Goal: Task Accomplishment & Management: Use online tool/utility

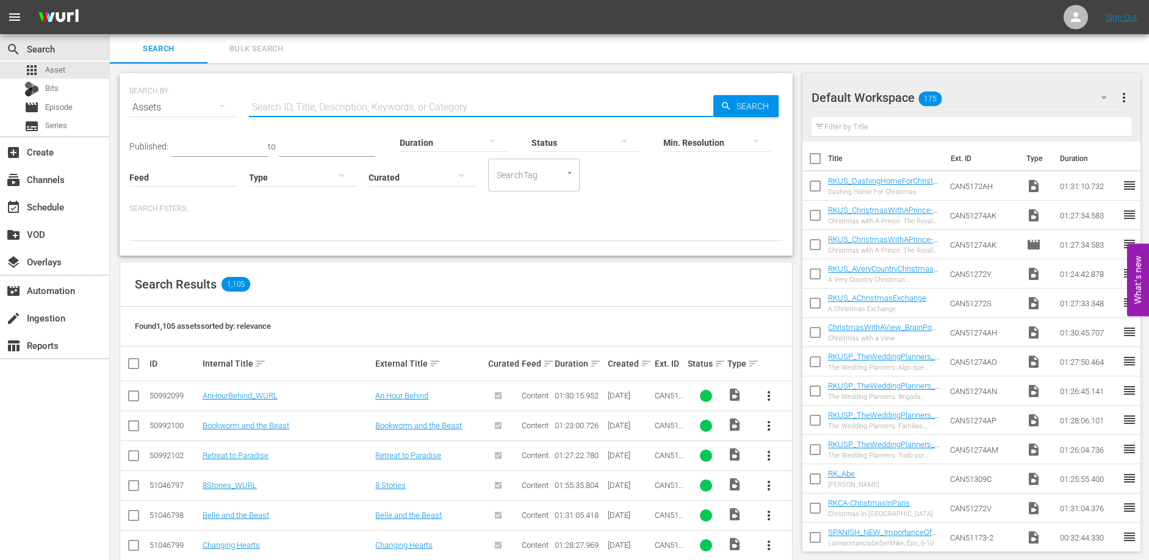
click at [309, 108] on input "text" at bounding box center [481, 107] width 464 height 29
type input "Dishing"
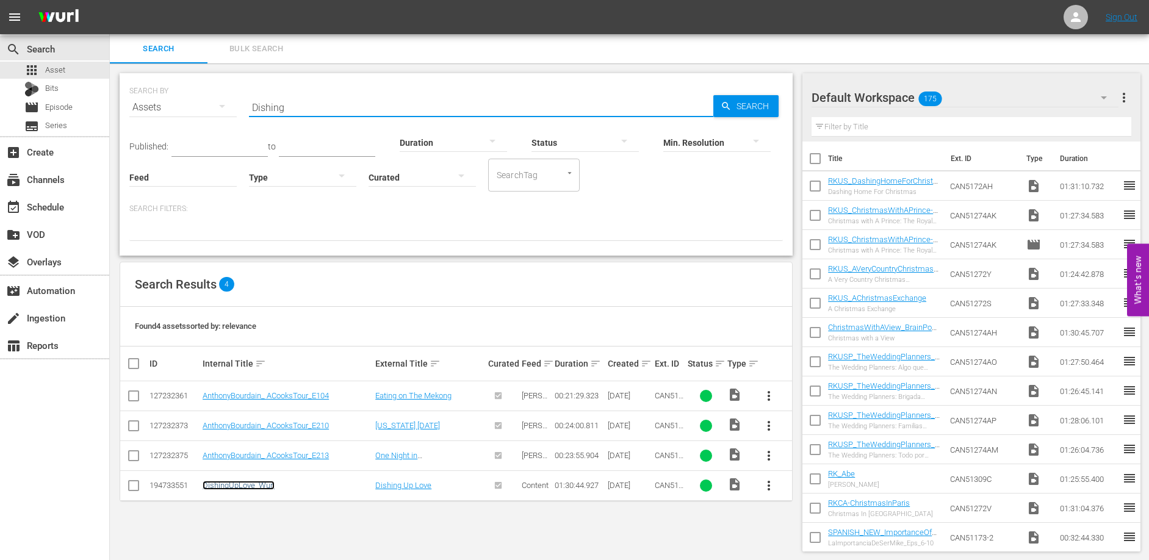
click at [248, 489] on link "DishingUpLove_Wurl" at bounding box center [239, 485] width 72 height 9
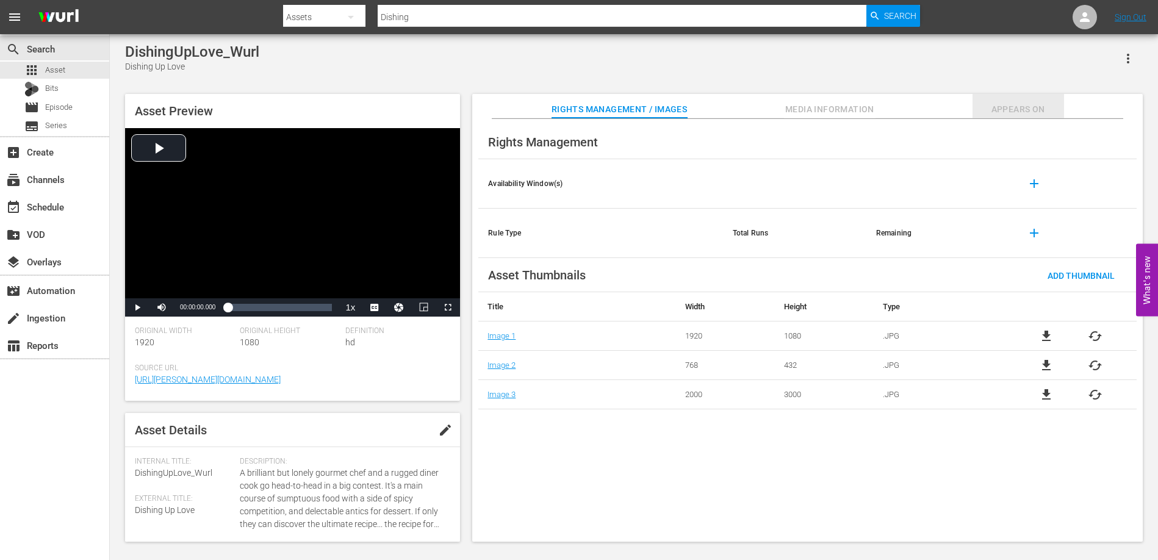
click at [1014, 110] on span "Appears On" at bounding box center [1017, 109] width 91 height 15
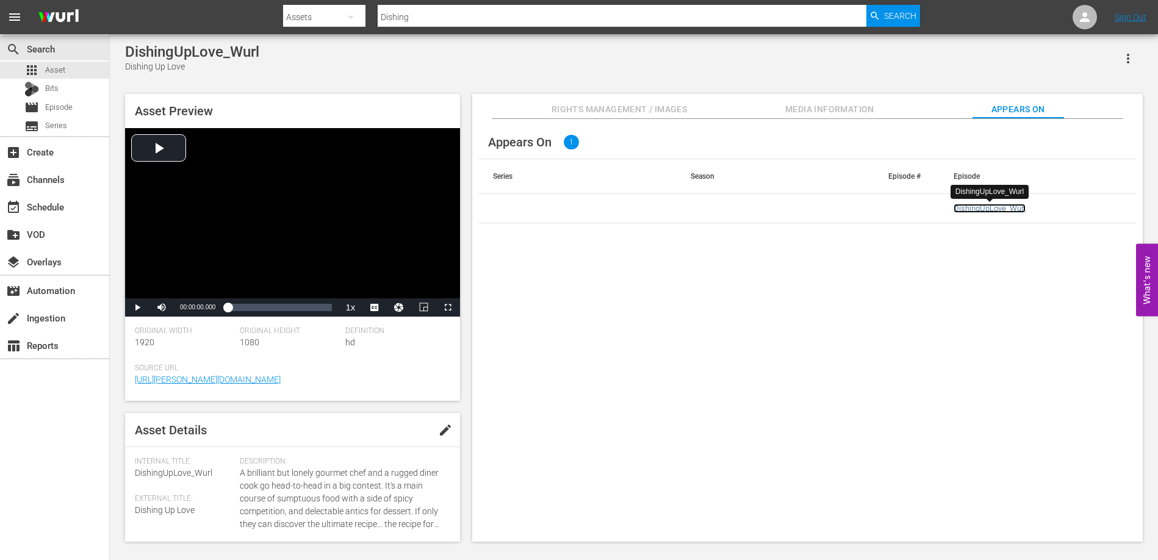
click at [994, 210] on link "DishingUpLove_Wurl" at bounding box center [989, 208] width 72 height 9
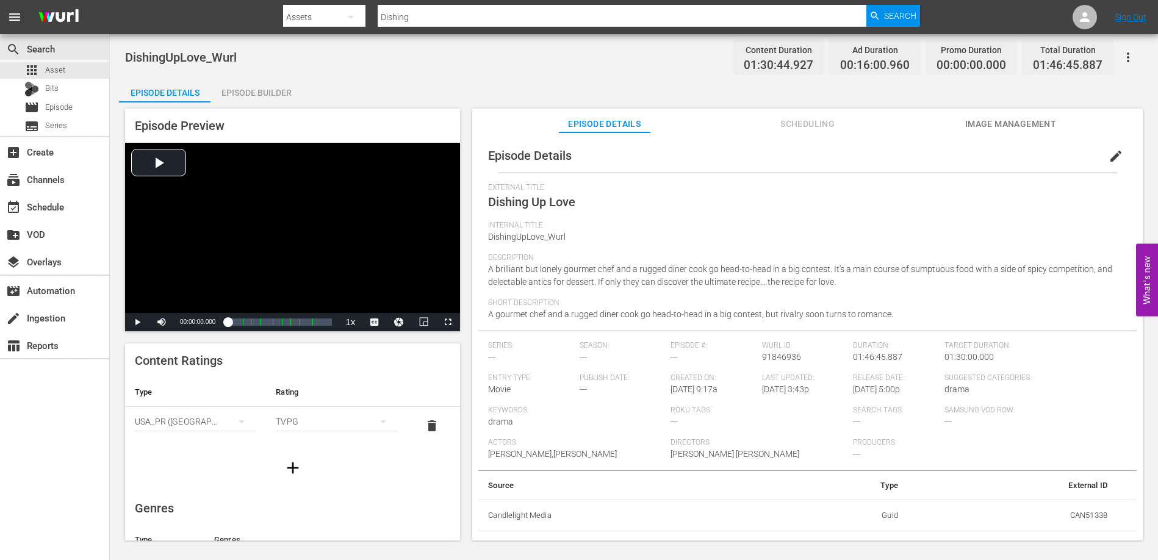
click at [642, 63] on div "DishingUpLove_Wurl Content Duration 01:30:44.927 Ad Duration 00:16:00.960 Promo…" at bounding box center [633, 56] width 1017 height 27
click at [639, 77] on div "DishingUpLove_Wurl Content Duration 01:30:44.927 Ad Duration 00:16:00.960 Promo…" at bounding box center [634, 288] width 1048 height 508
click at [1128, 59] on icon "button" at bounding box center [1128, 57] width 15 height 15
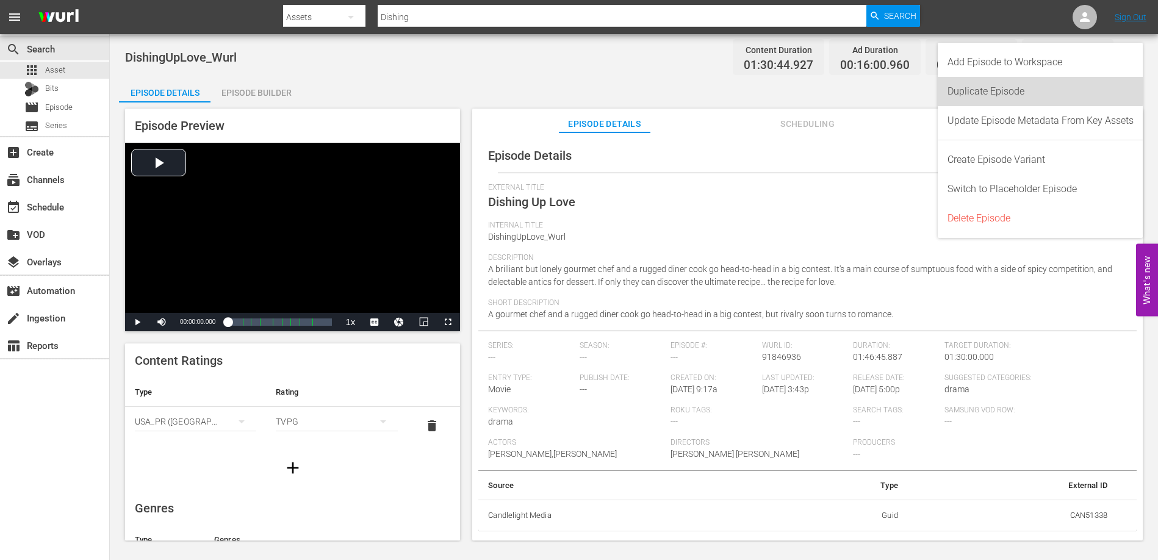
click at [992, 85] on div "Duplicate Episode" at bounding box center [1040, 91] width 186 height 29
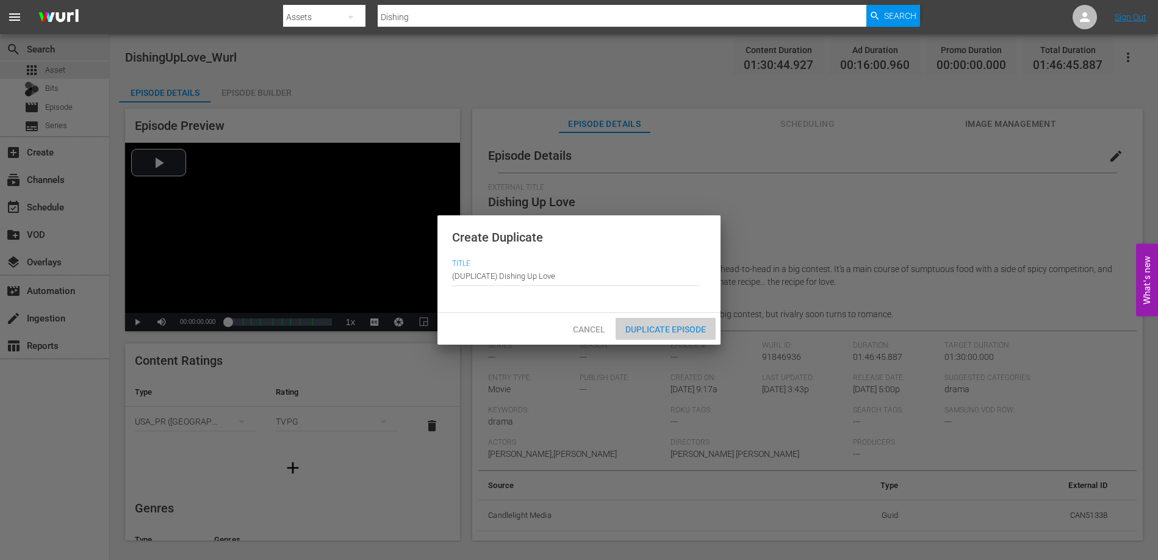
click at [668, 329] on span "Duplicate Episode" at bounding box center [665, 330] width 100 height 10
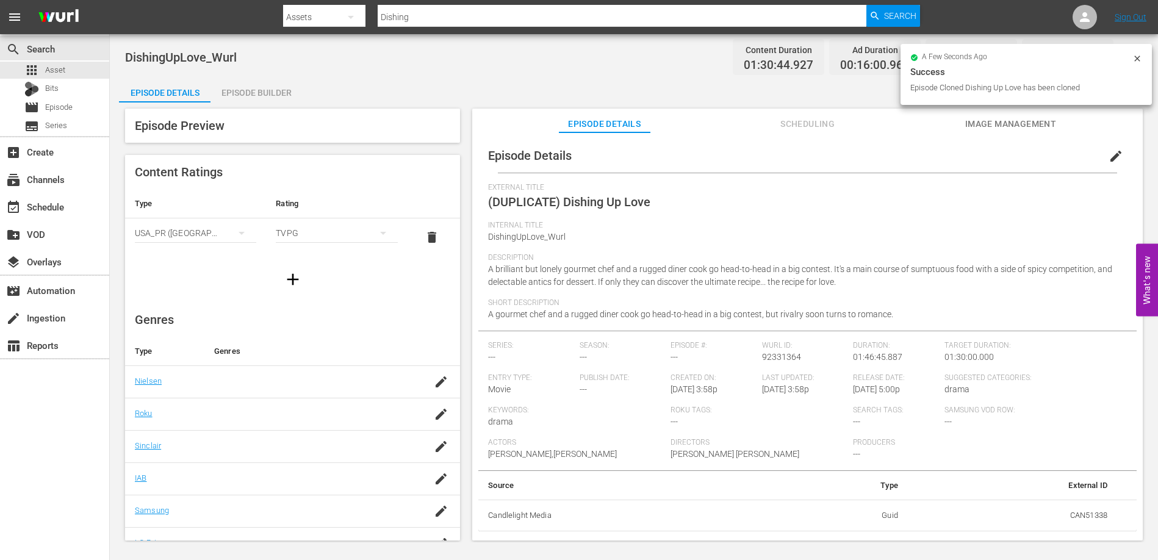
click at [1108, 156] on span "edit" at bounding box center [1115, 156] width 15 height 15
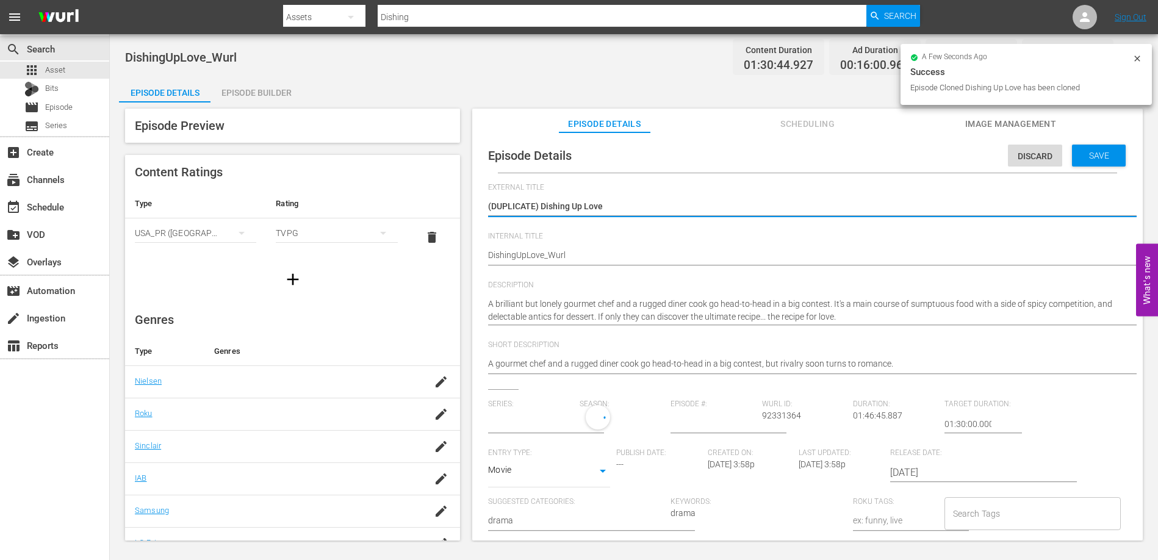
type input "No Series"
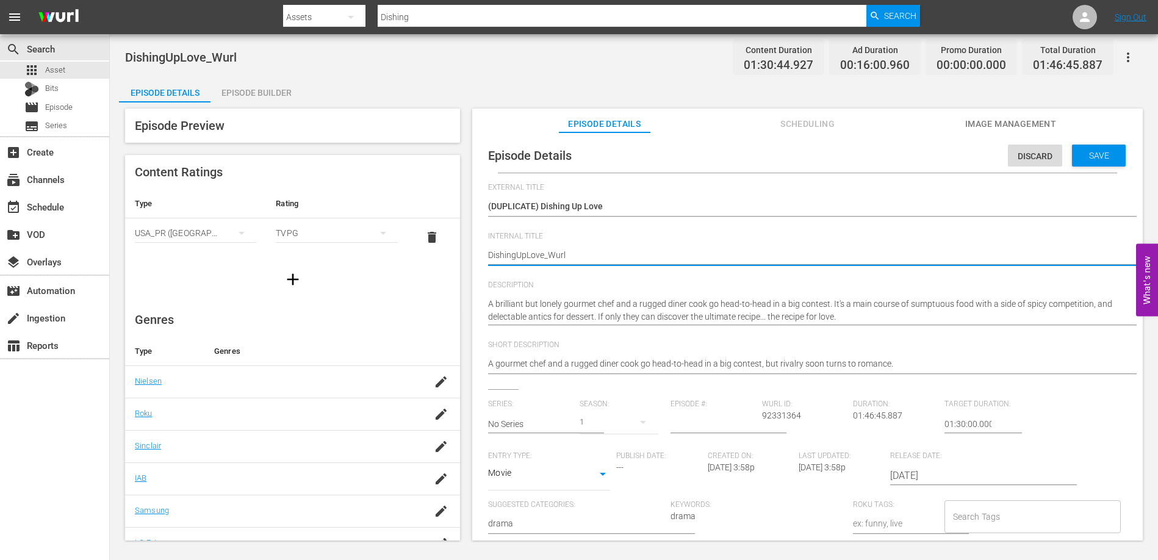
type textarea "RDishingUpLove_Wurl"
type textarea "RKDishingUpLove_Wurl"
type textarea "RKUDishingUpLove_Wurl"
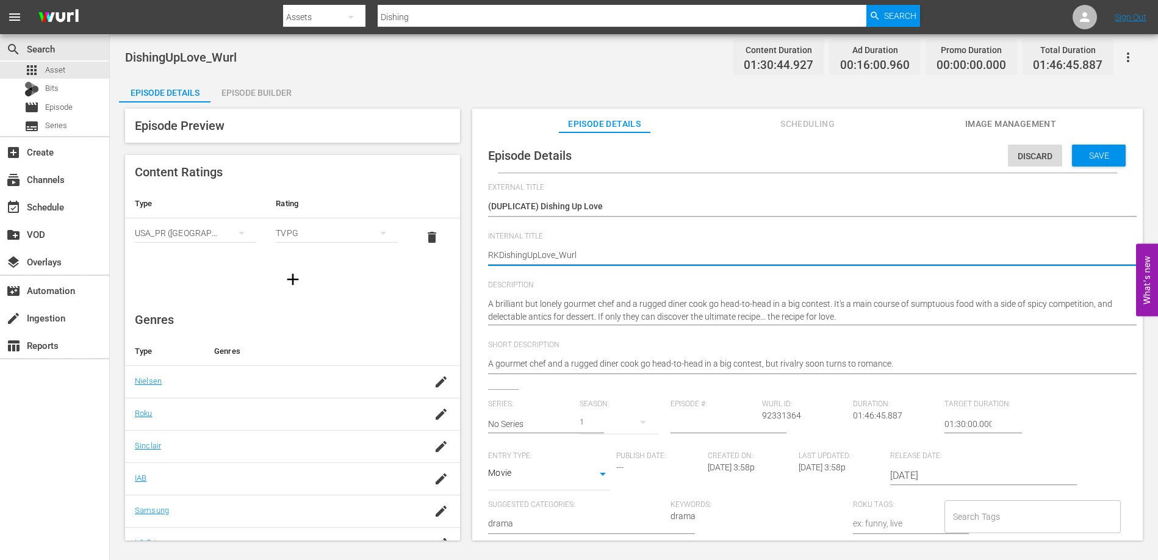
type textarea "RKUDishingUpLove_Wurl"
type textarea "RKUSDishingUpLove_Wurl"
type textarea "RKUS_DishingUpLove_Wurl"
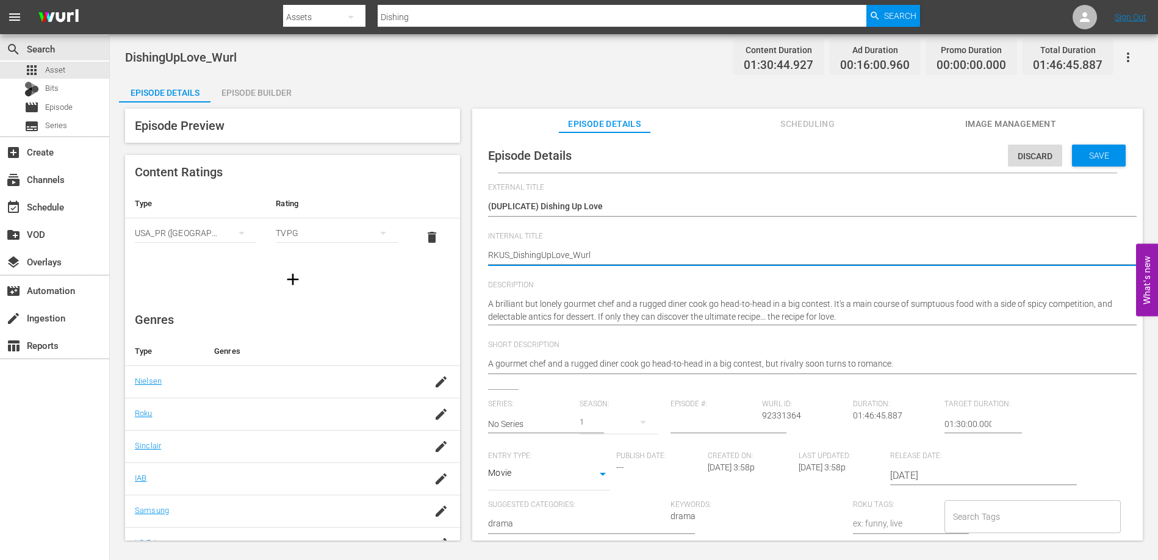
type textarea "RKUS_DishingUpLove_Wur"
type textarea "RKUS_DishingUpLove_Wu"
type textarea "RKUS_DishingUpLove_W"
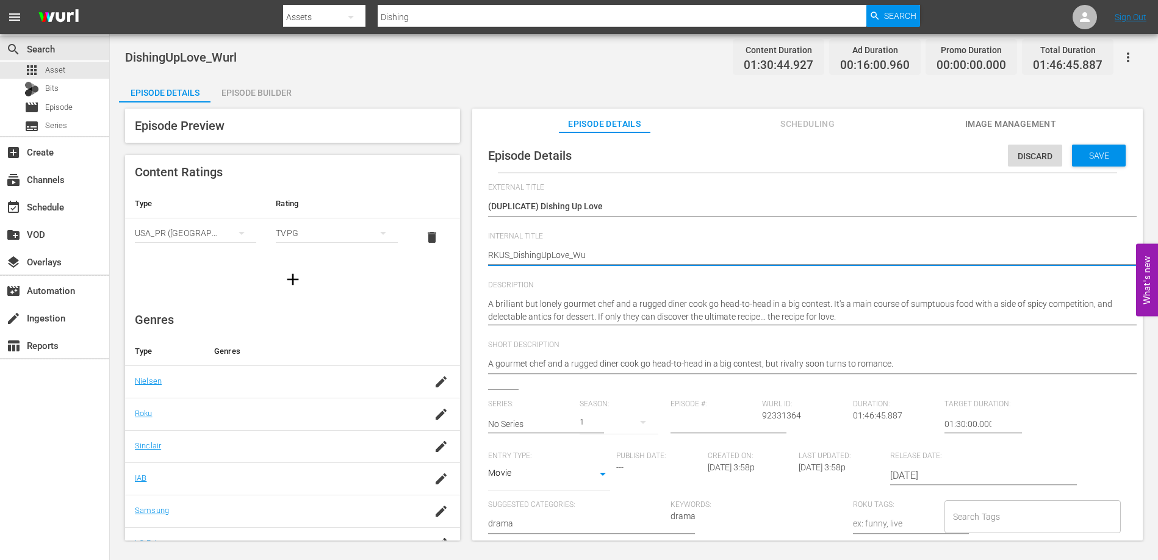
type textarea "RKUS_DishingUpLove_W"
type textarea "RKUS_DishingUpLove_"
type textarea "RKUS_DishingUpLove"
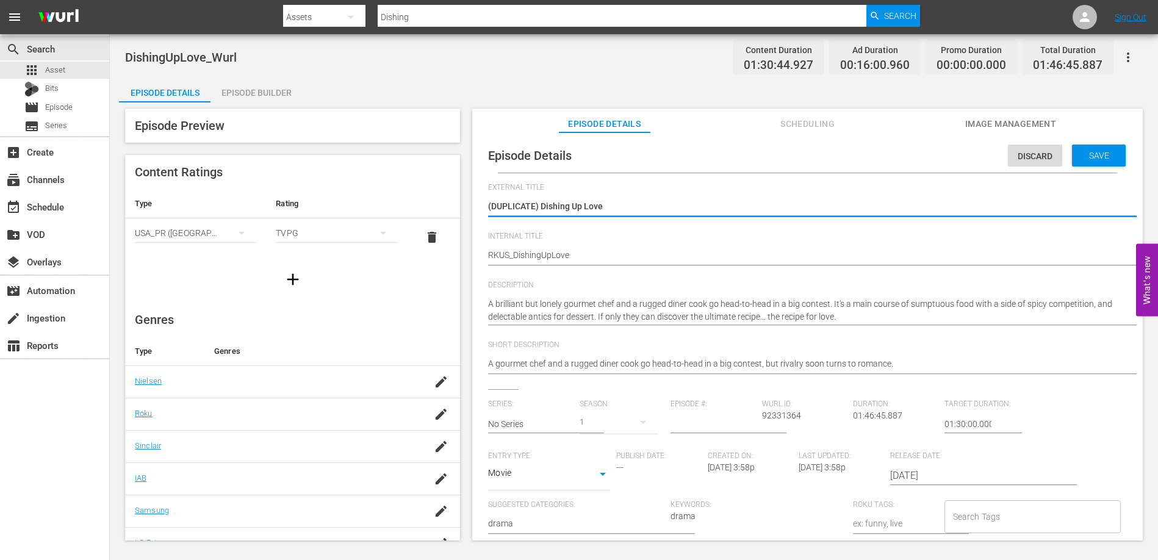
type textarea "(DUPLICATE)Dishing Up Love"
type textarea "(DUPLICATEDishing Up Love"
type textarea "(DUPLICATDishing Up Love"
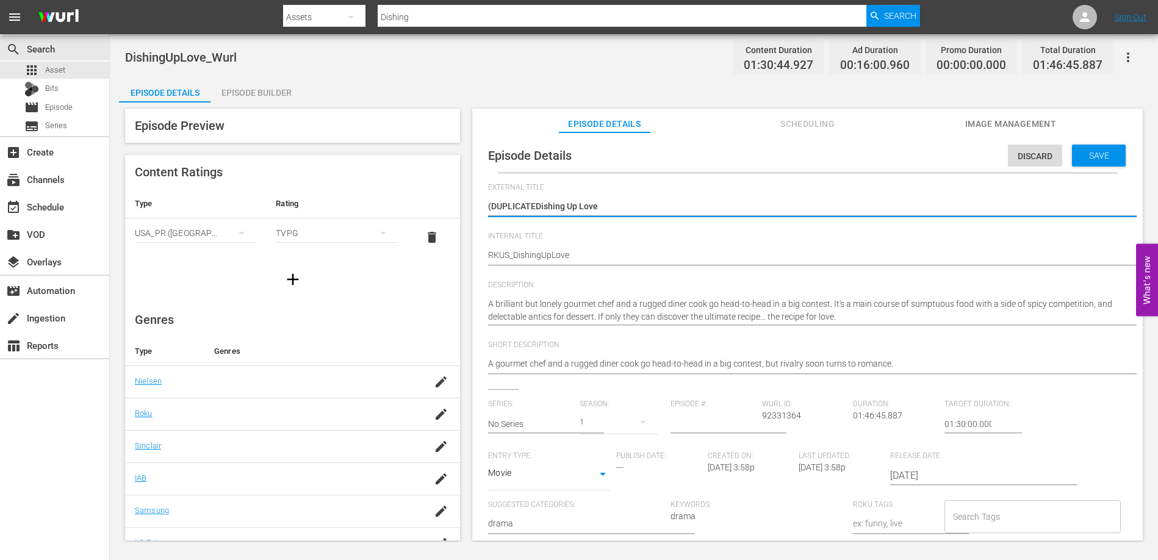
type textarea "(DUPLICATDishing Up Love"
type textarea "(DUPLICADishing Up Love"
type textarea "(DUPLICDishing Up Love"
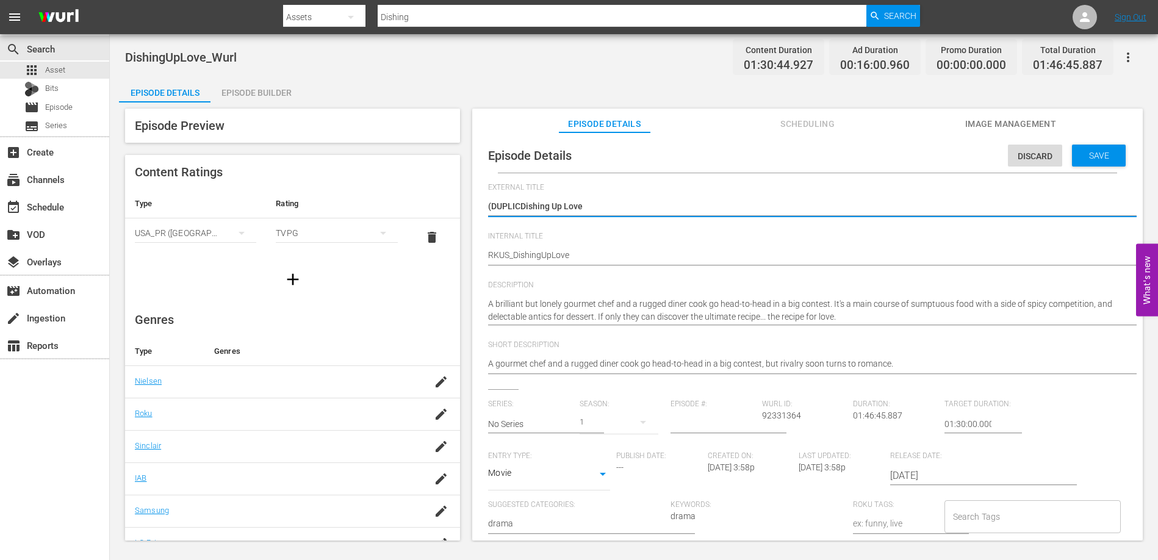
type textarea "(DUPLIDishing Up Love"
type textarea "(DUPLDishing Up Love"
type textarea "(DUPDishing Up Love"
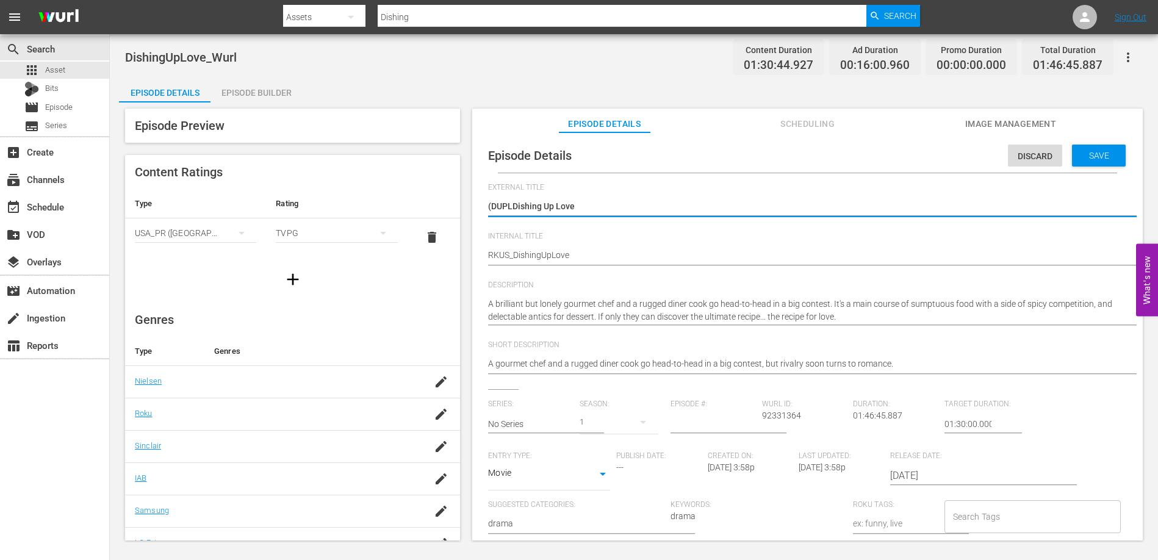
type textarea "(DUPDishing Up Love"
type textarea "(DUDishing Up Love"
type textarea "(DDishing Up Love"
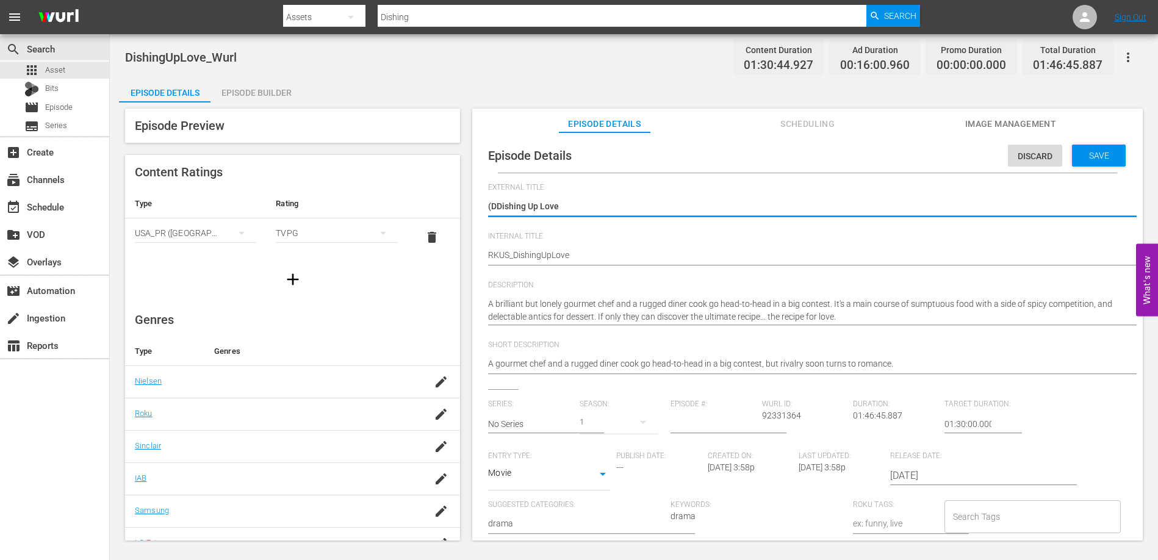
type textarea "(Dishing Up Love"
type textarea "Dishing Up Love"
click at [1093, 152] on span "Save" at bounding box center [1099, 156] width 40 height 10
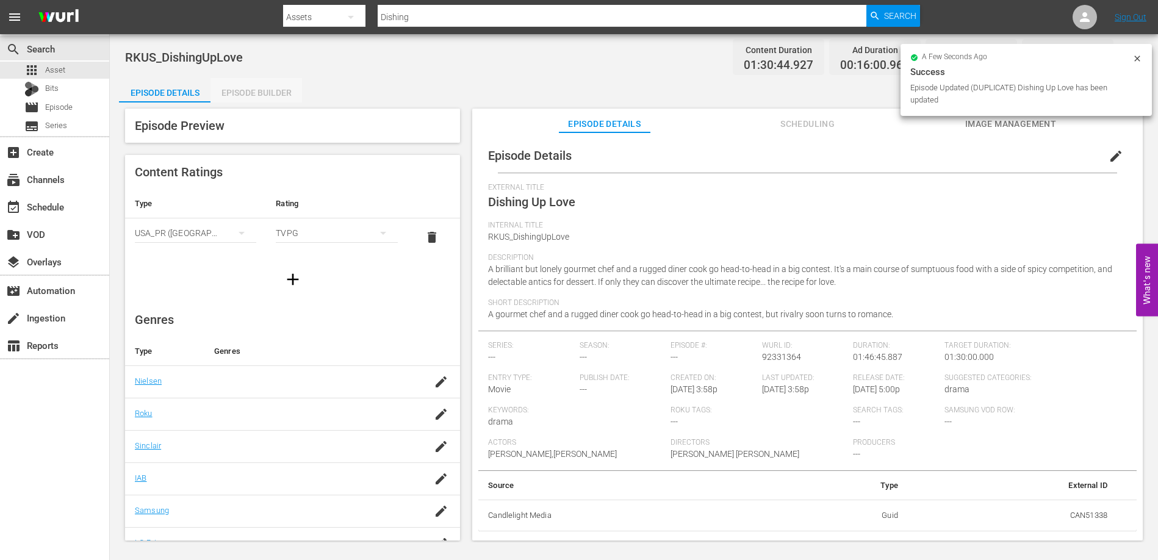
click at [271, 90] on div "Episode Builder" at bounding box center [255, 92] width 91 height 29
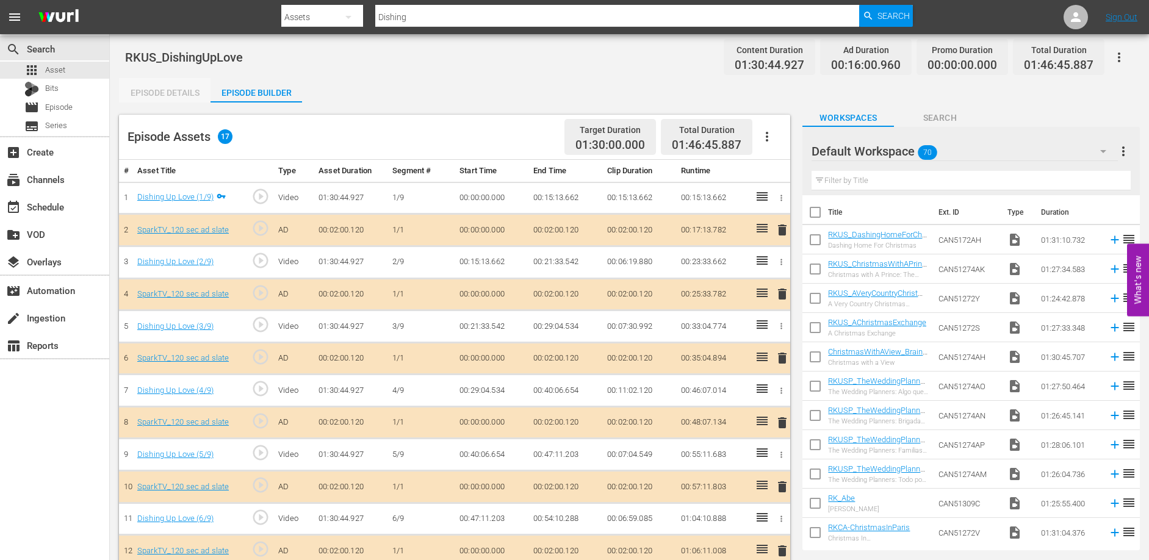
click at [159, 90] on div "Episode Details" at bounding box center [164, 92] width 91 height 29
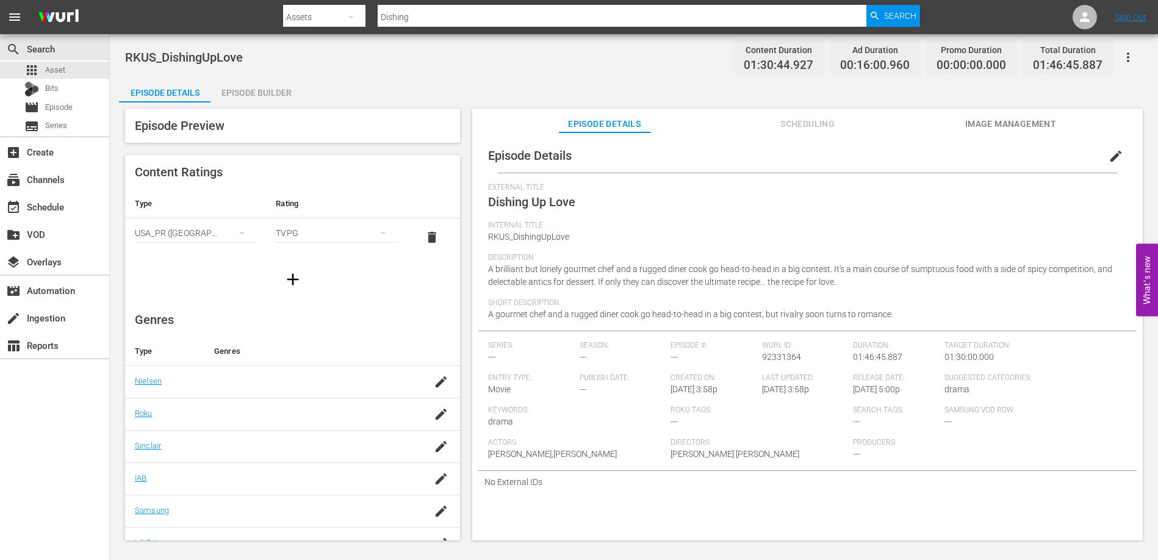
click at [246, 88] on div "Episode Builder" at bounding box center [255, 92] width 91 height 29
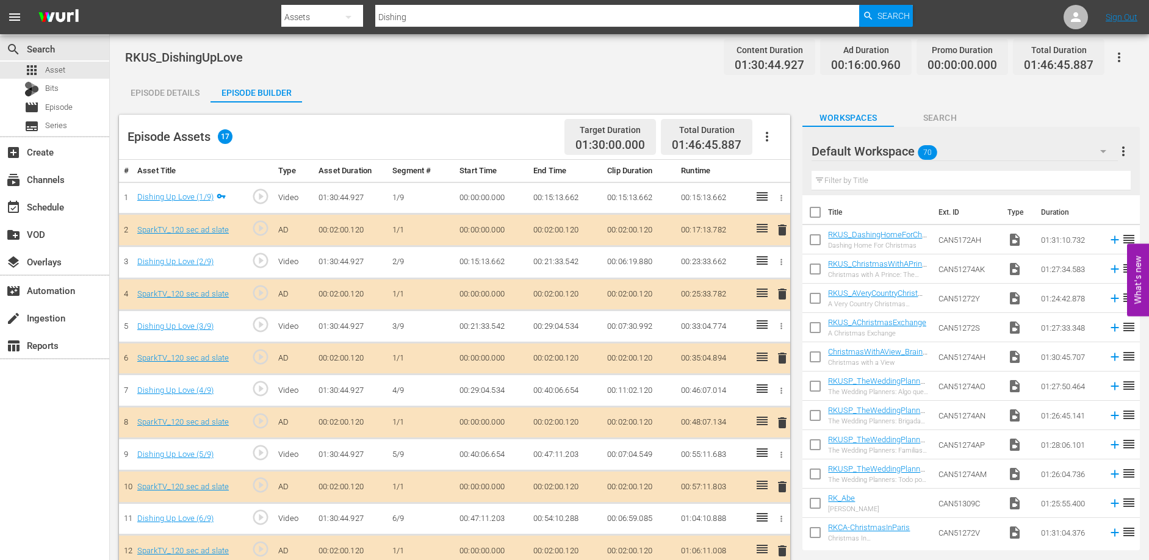
click at [772, 138] on icon "button" at bounding box center [766, 136] width 15 height 15
click at [773, 167] on div "Clear Ads" at bounding box center [803, 170] width 83 height 29
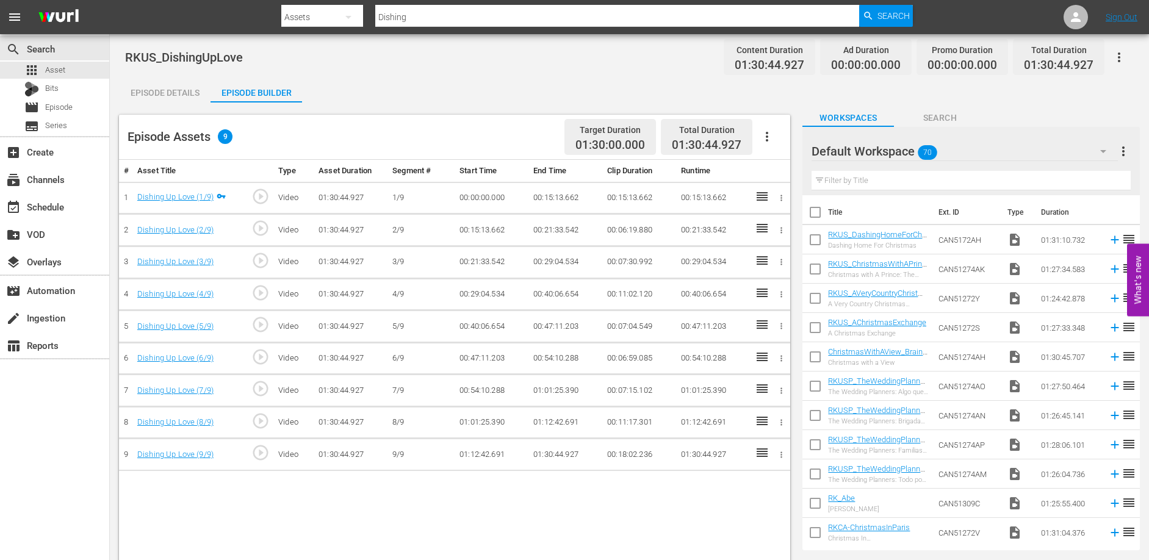
click at [554, 231] on td "00:21:33.542" at bounding box center [565, 230] width 74 height 32
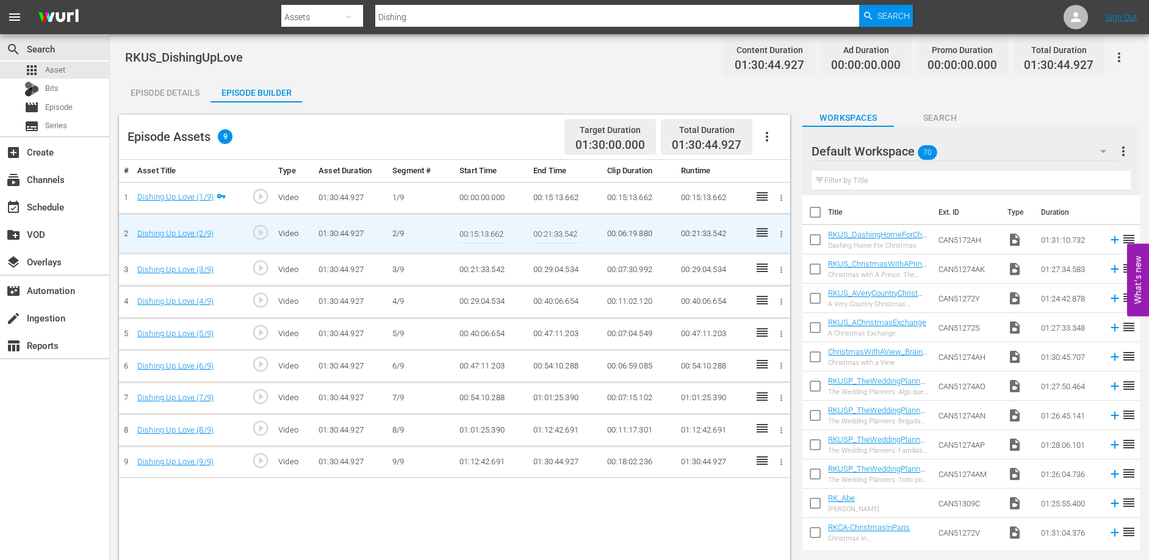
click at [554, 231] on input "00:21:33.542" at bounding box center [556, 233] width 47 height 29
paste input "6:39.306"
type input "00:26:39.306"
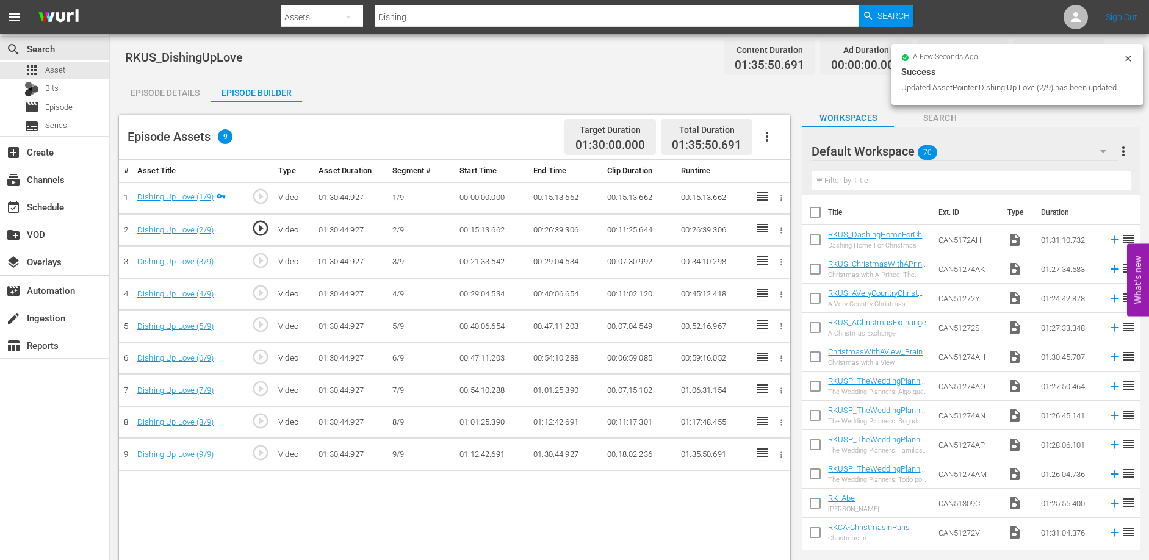
click at [487, 256] on td "00:21:33.542" at bounding box center [491, 262] width 74 height 32
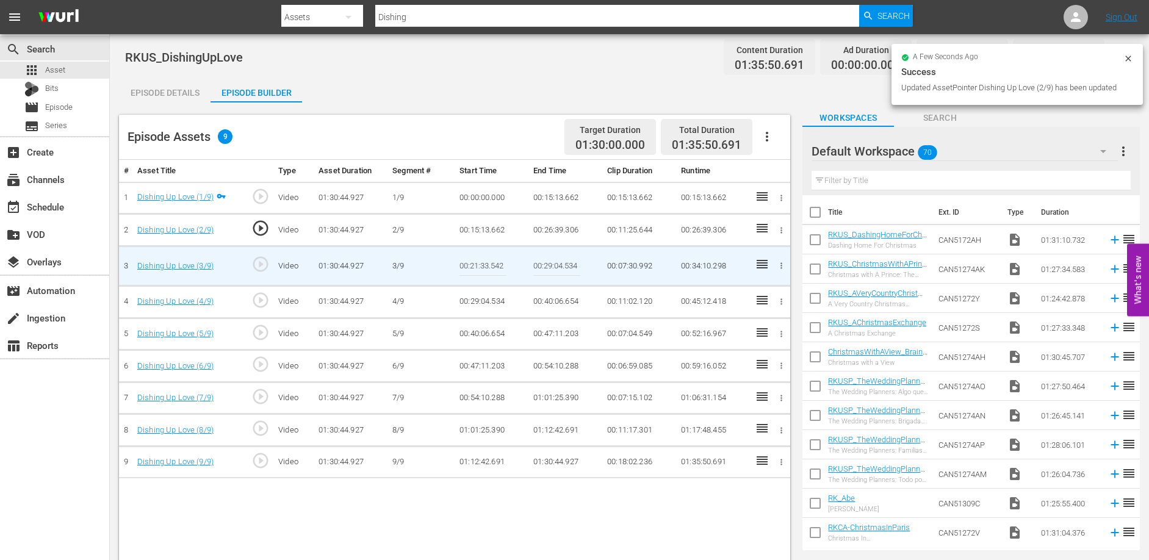
click at [489, 267] on input "00:21:33.542" at bounding box center [482, 265] width 47 height 29
paste input "6:39.306"
type input "00:26:39.306"
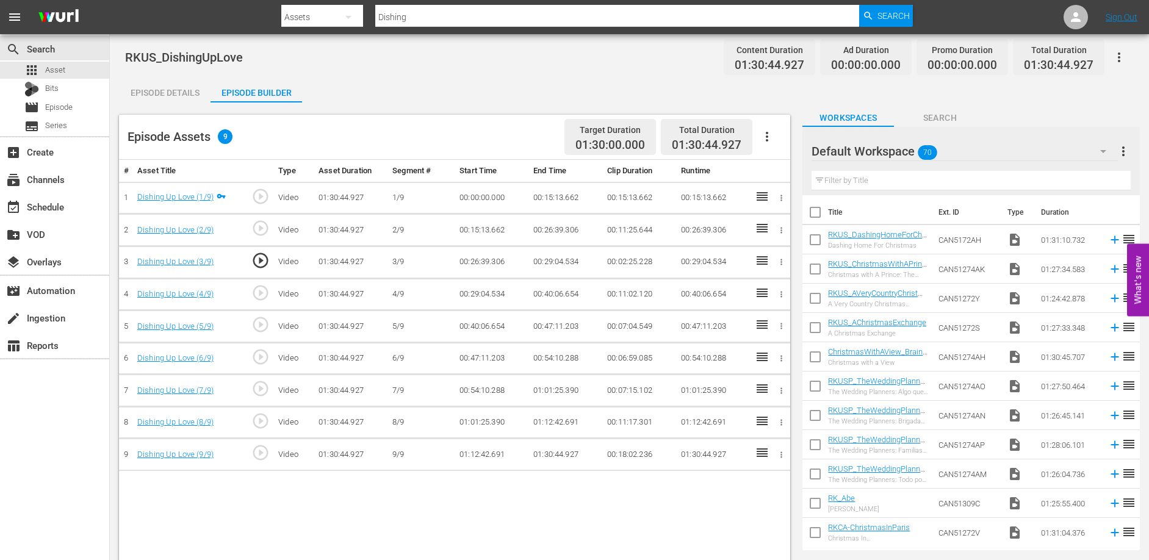
click at [558, 262] on td "00:29:04.534" at bounding box center [565, 262] width 74 height 32
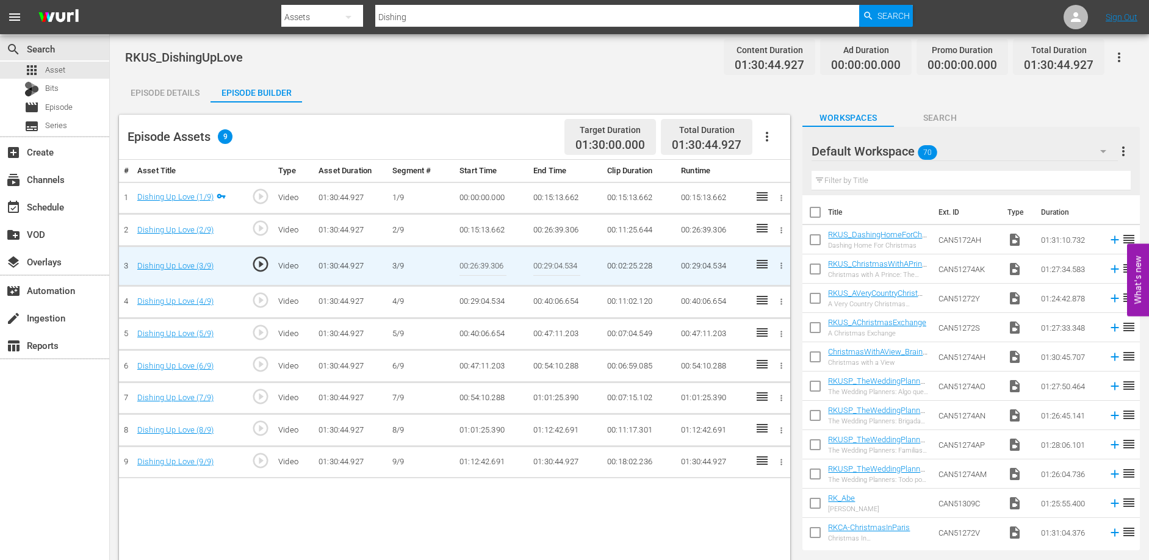
click at [558, 262] on input "00:29:04.534" at bounding box center [556, 265] width 47 height 29
paste input "40:06.65"
type input "00:40:06.654"
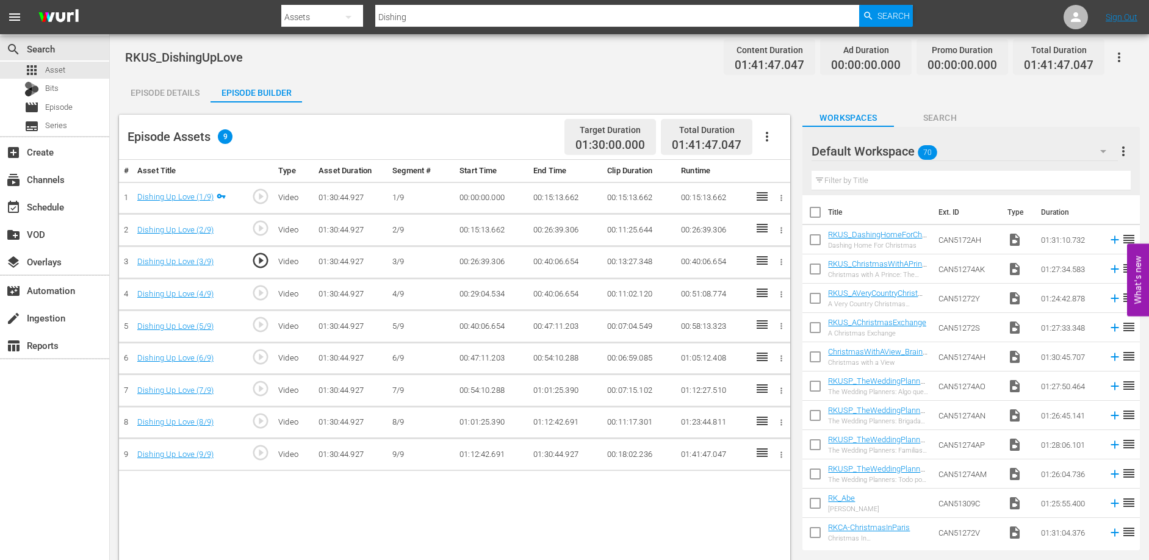
click at [484, 296] on td "00:29:04.534" at bounding box center [491, 294] width 74 height 32
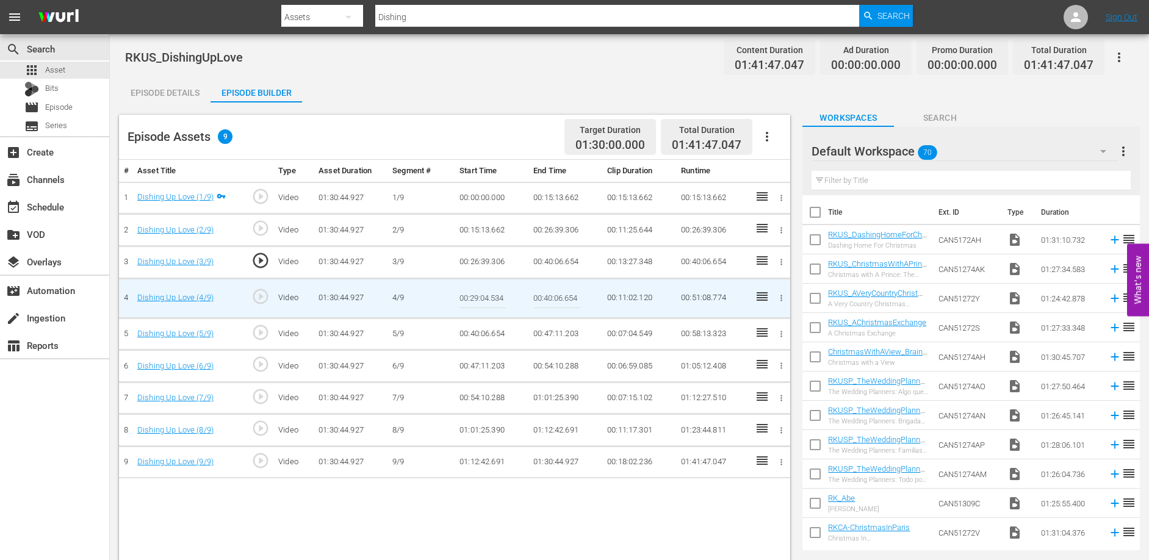
click at [484, 296] on input "00:29:04.534" at bounding box center [482, 298] width 47 height 29
paste input "40:06.65"
type input "00:40:06.654"
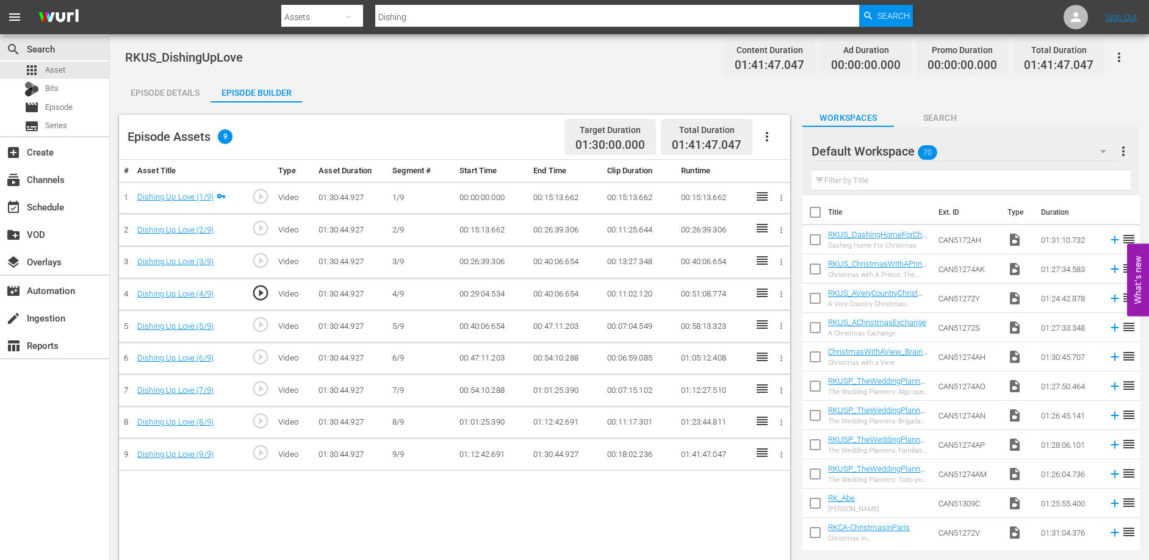
click at [553, 293] on td "00:40:06.654" at bounding box center [565, 294] width 74 height 32
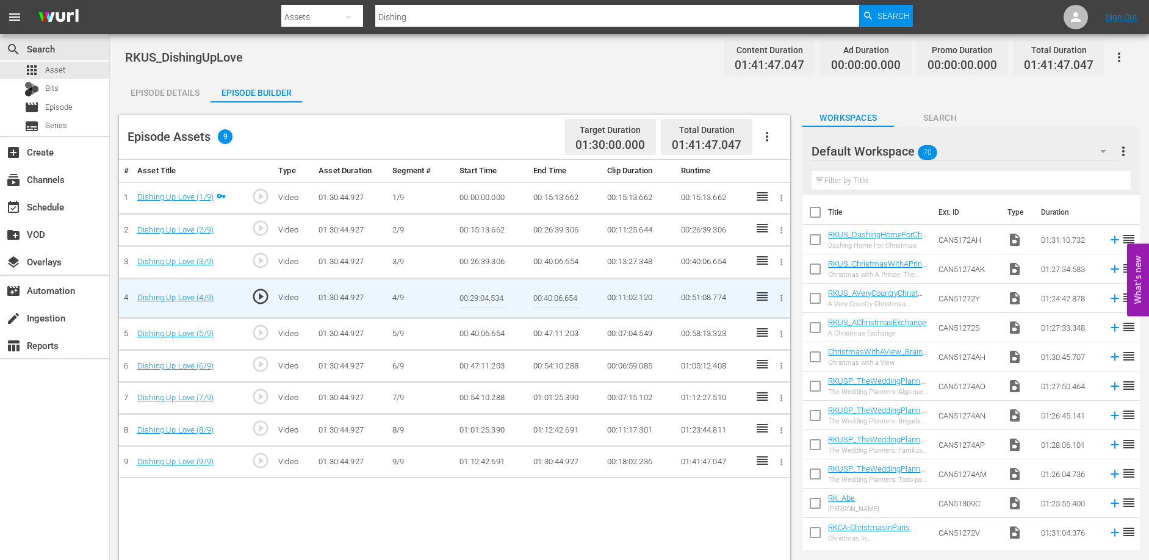
click at [553, 293] on input "00:40:06.654" at bounding box center [556, 298] width 47 height 29
paste input "50:13.677"
type input "00:50:13.677"
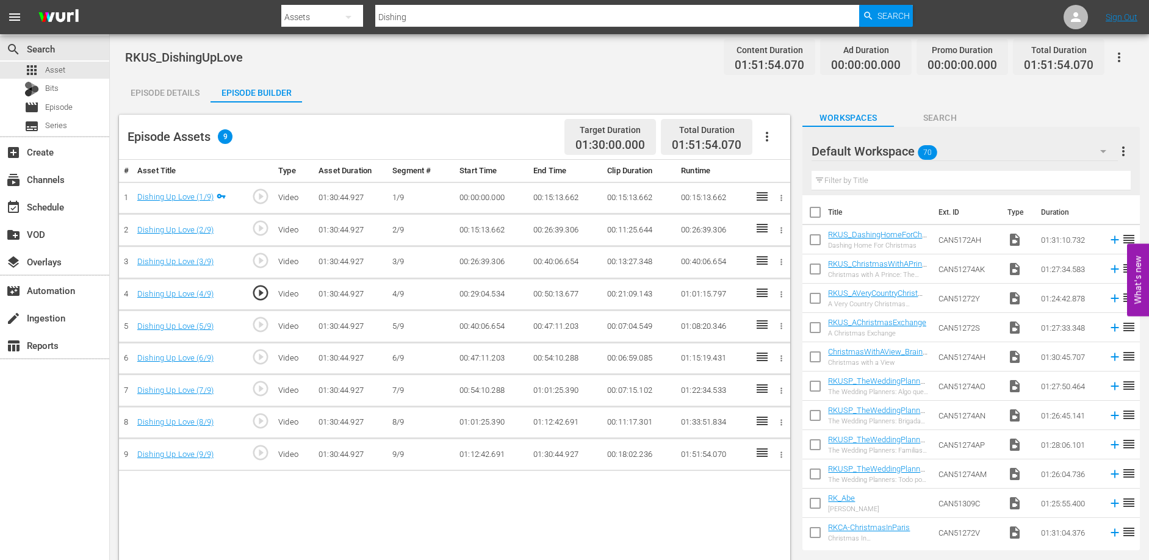
click at [551, 330] on td "00:47:11.203" at bounding box center [565, 326] width 74 height 32
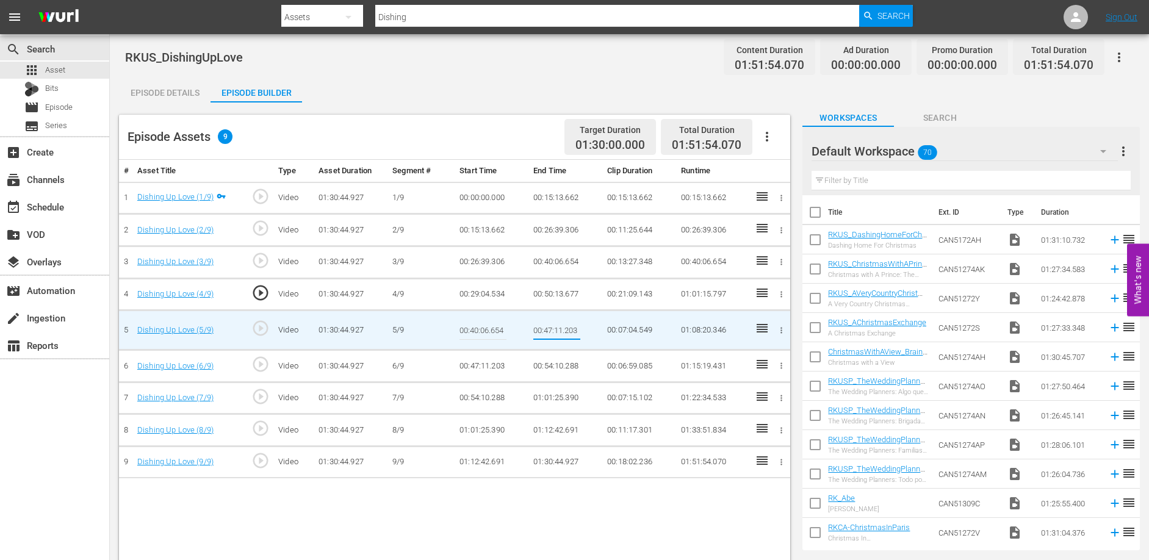
type input "01:01:25.390"
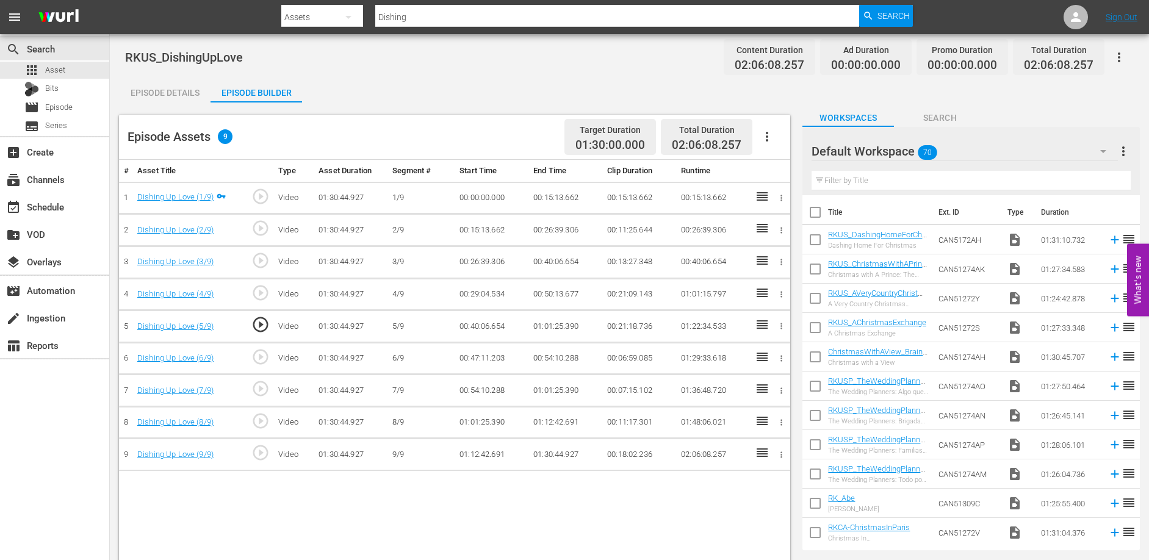
click at [553, 356] on td "00:54:10.288" at bounding box center [565, 358] width 74 height 32
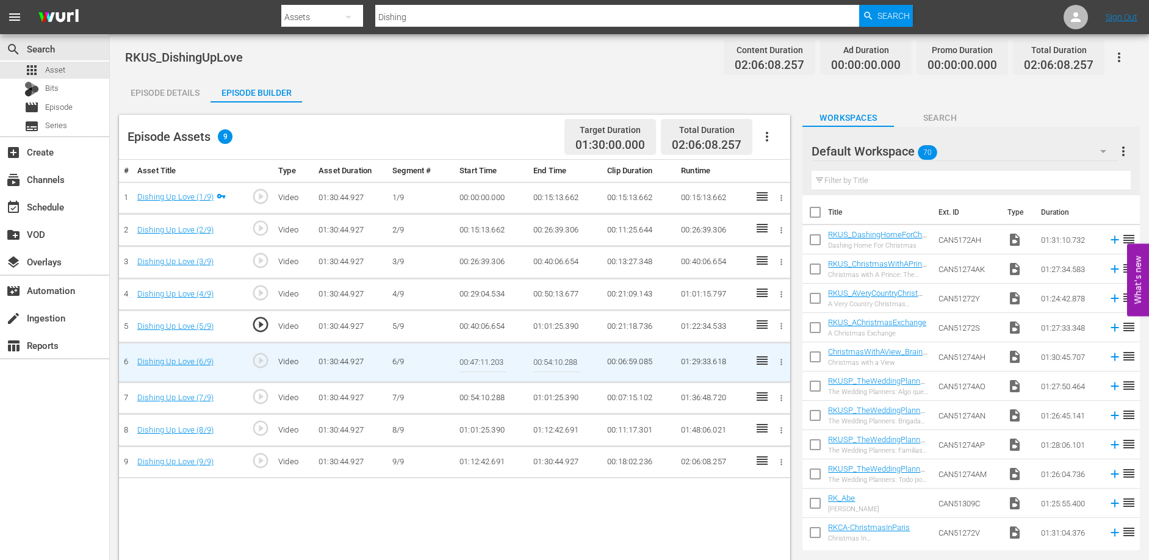
click at [553, 356] on input "00:54:10.288" at bounding box center [556, 362] width 47 height 29
paste input "1:12:42.691"
type input "01:12:42.691"
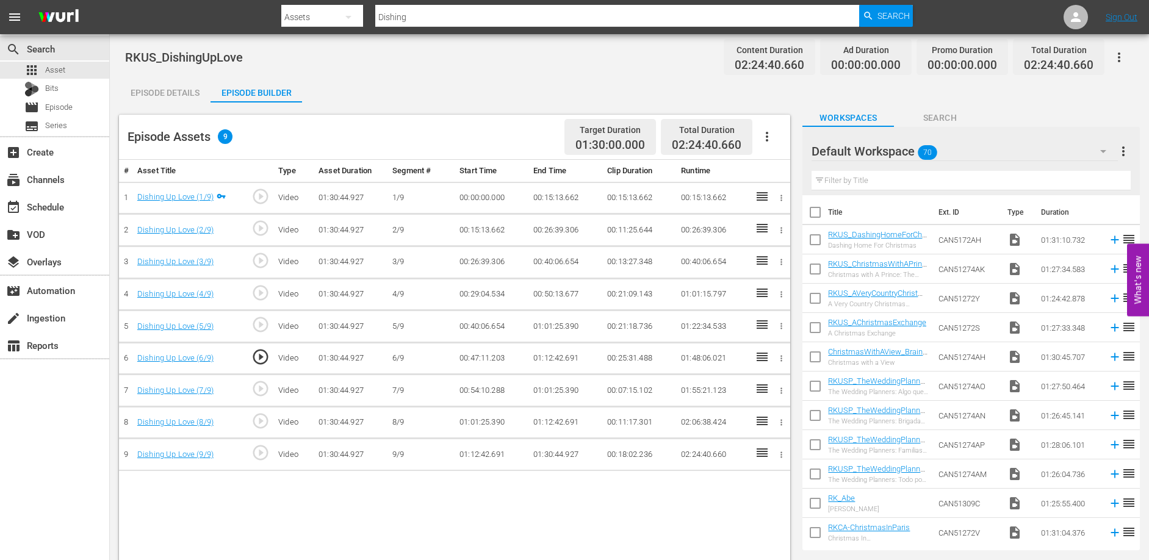
click at [557, 263] on td "00:40:06.654" at bounding box center [565, 262] width 74 height 32
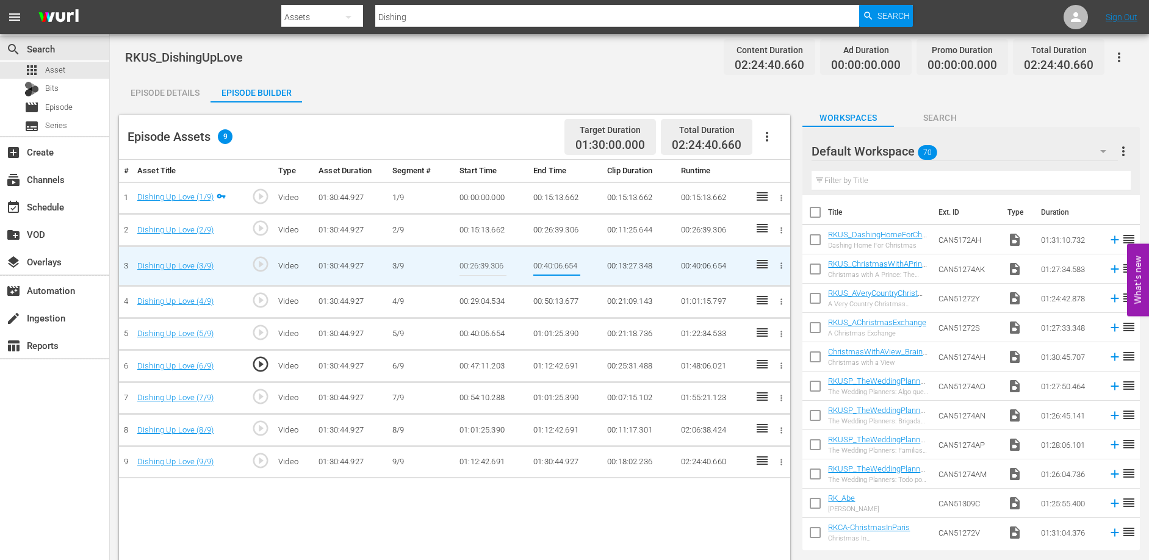
click at [557, 263] on input "00:40:06.654" at bounding box center [556, 265] width 47 height 29
click at [479, 299] on td "00:29:04.534" at bounding box center [491, 301] width 74 height 32
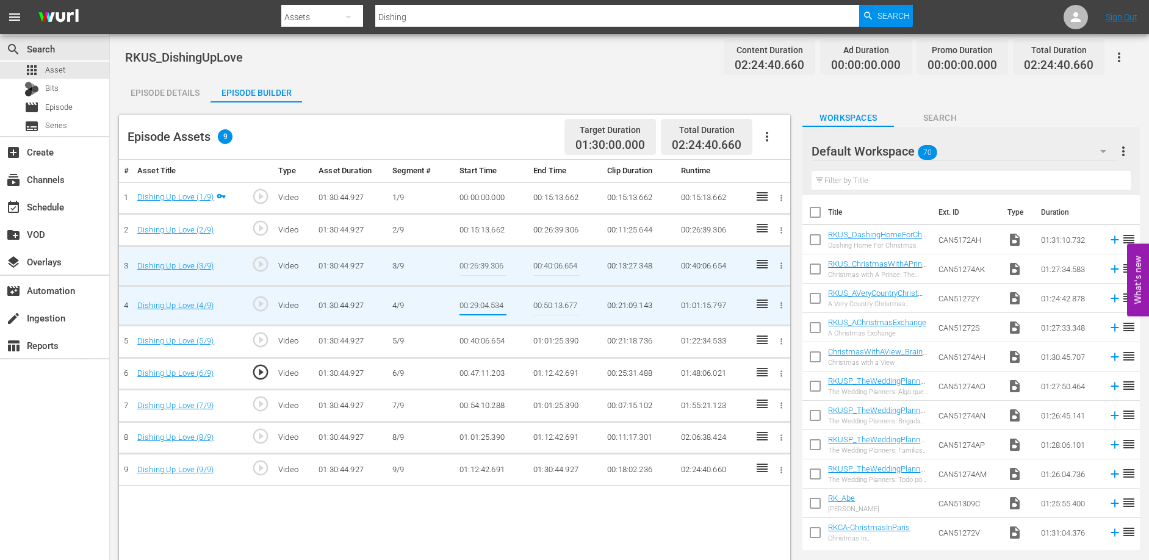
click at [479, 299] on input "00:29:04.534" at bounding box center [482, 305] width 47 height 29
type input "00:40:06.654"
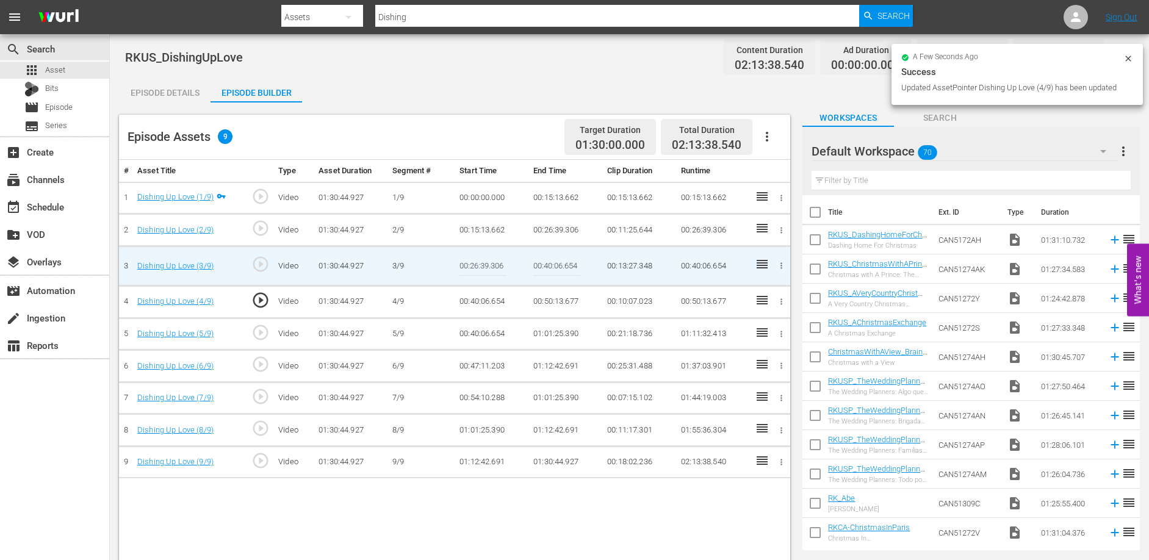
click at [545, 300] on td "00:50:13.677" at bounding box center [565, 301] width 74 height 32
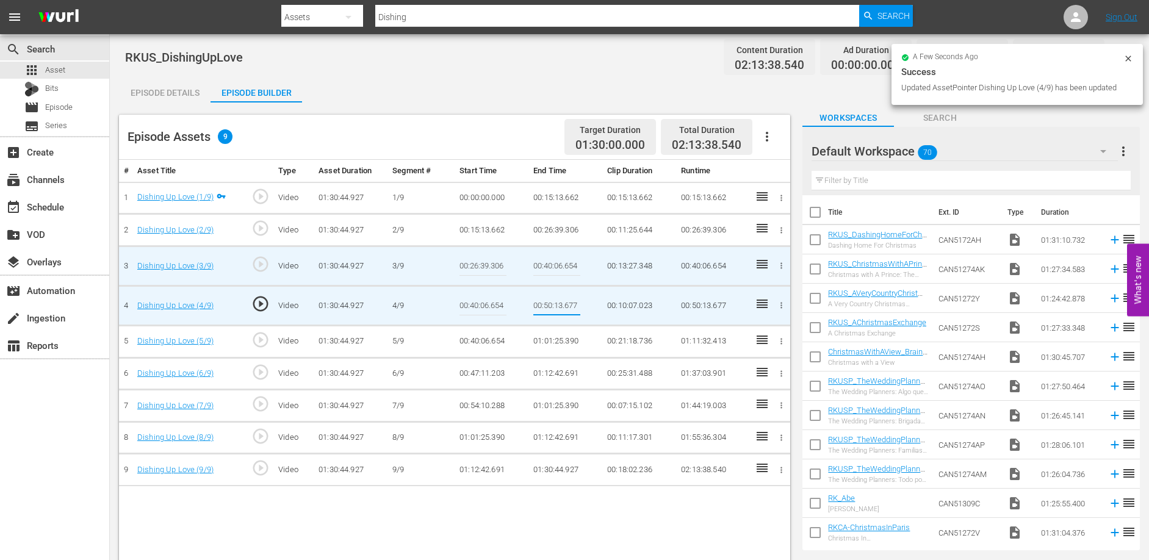
click at [479, 331] on td "00:40:06.654" at bounding box center [491, 341] width 74 height 32
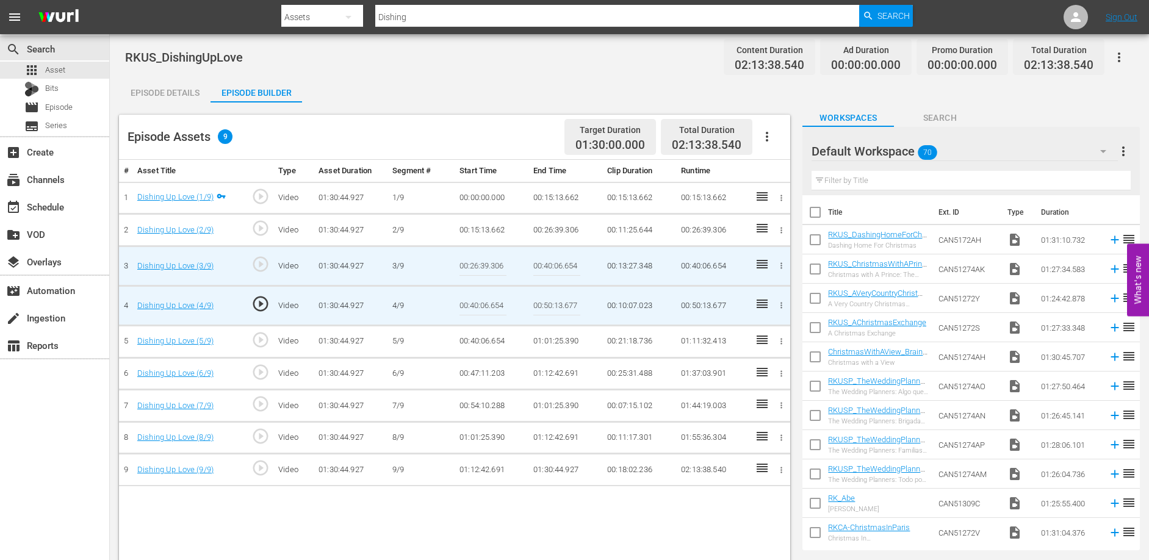
click at [479, 335] on td "00:40:06.654" at bounding box center [491, 341] width 74 height 32
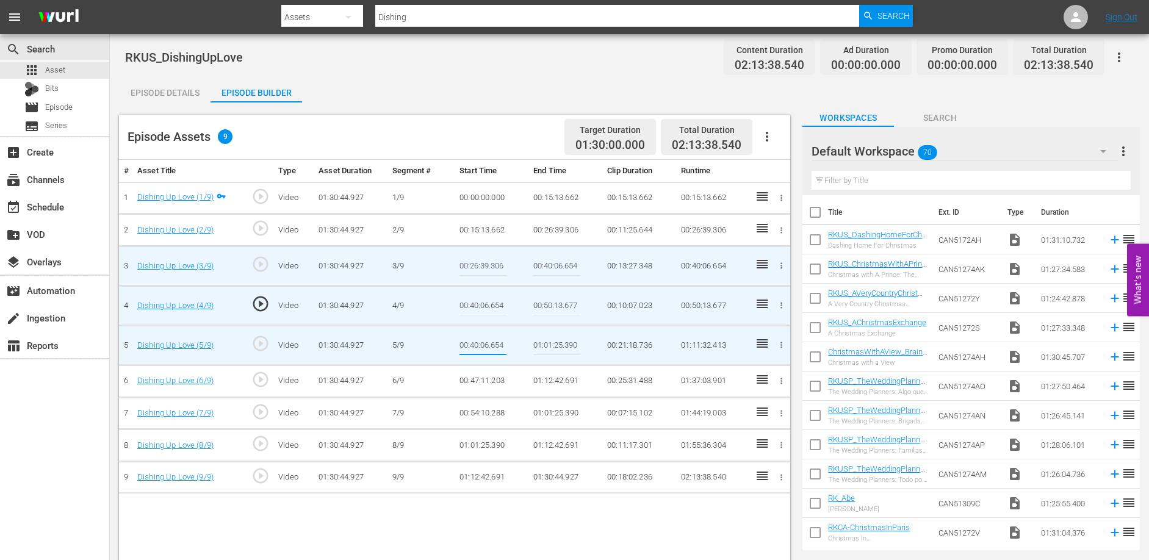
click at [479, 335] on input "00:40:06.654" at bounding box center [482, 345] width 47 height 29
type input "00:50:13.677"
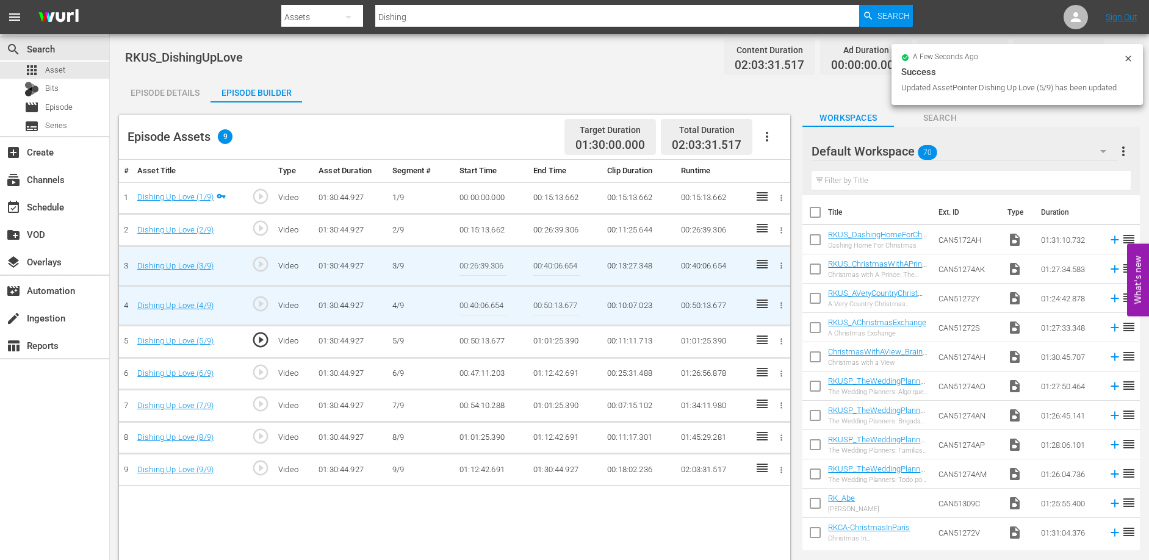
click at [551, 343] on td "01:01:25.390" at bounding box center [565, 341] width 74 height 32
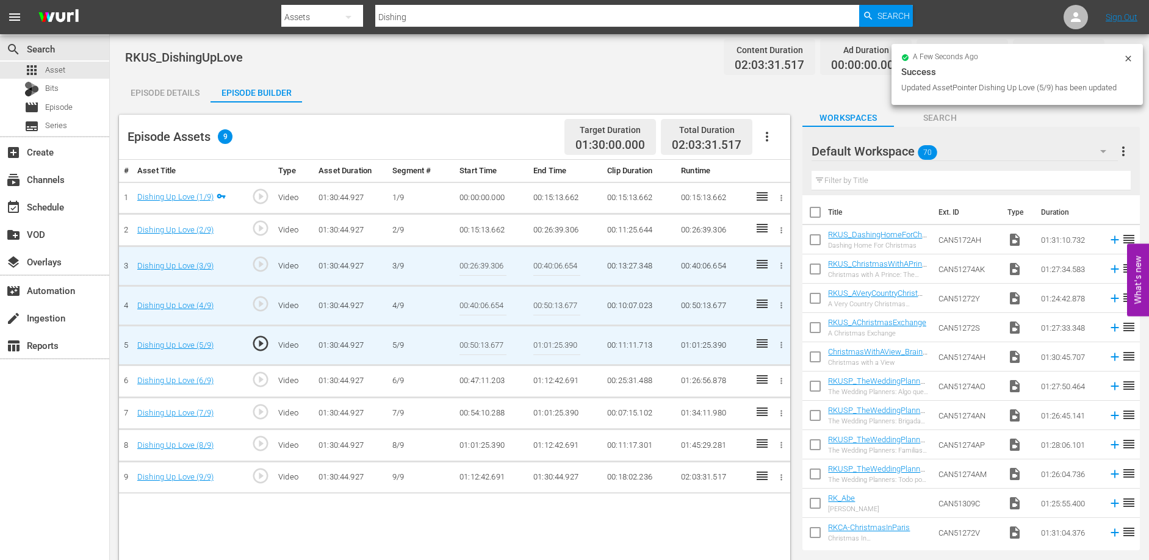
click at [551, 343] on input "01:01:25.390" at bounding box center [556, 345] width 47 height 29
click at [486, 380] on td "00:47:11.203" at bounding box center [491, 381] width 74 height 32
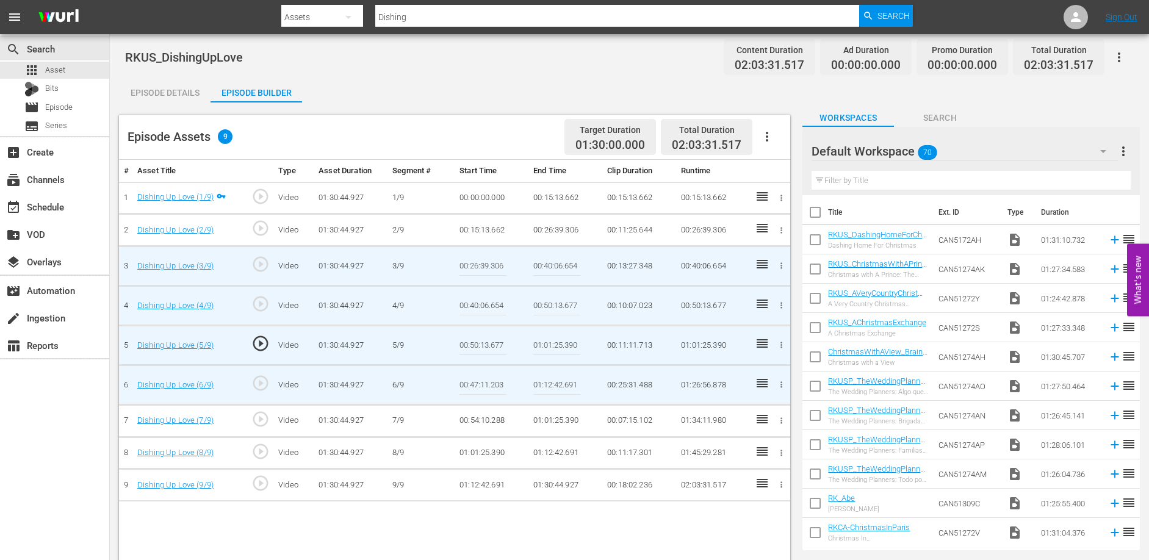
click at [486, 380] on input "00:47:11.203" at bounding box center [482, 384] width 47 height 29
paste input "1:01:25.390"
type input "01:01:25.390"
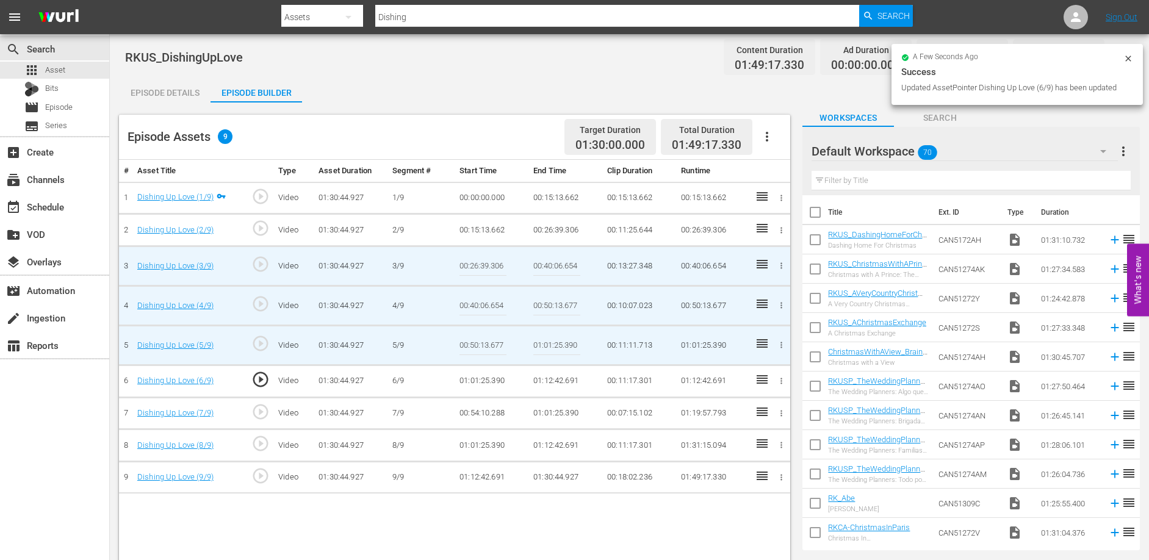
click at [559, 382] on td "01:12:42.691" at bounding box center [565, 381] width 74 height 32
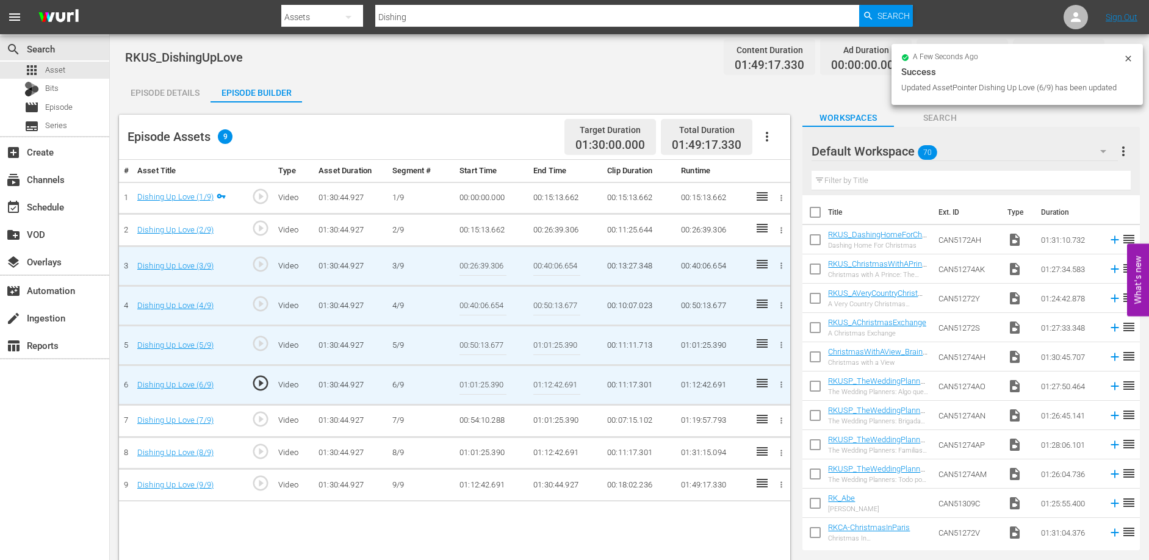
click at [559, 382] on input "01:12:42.691" at bounding box center [556, 384] width 47 height 29
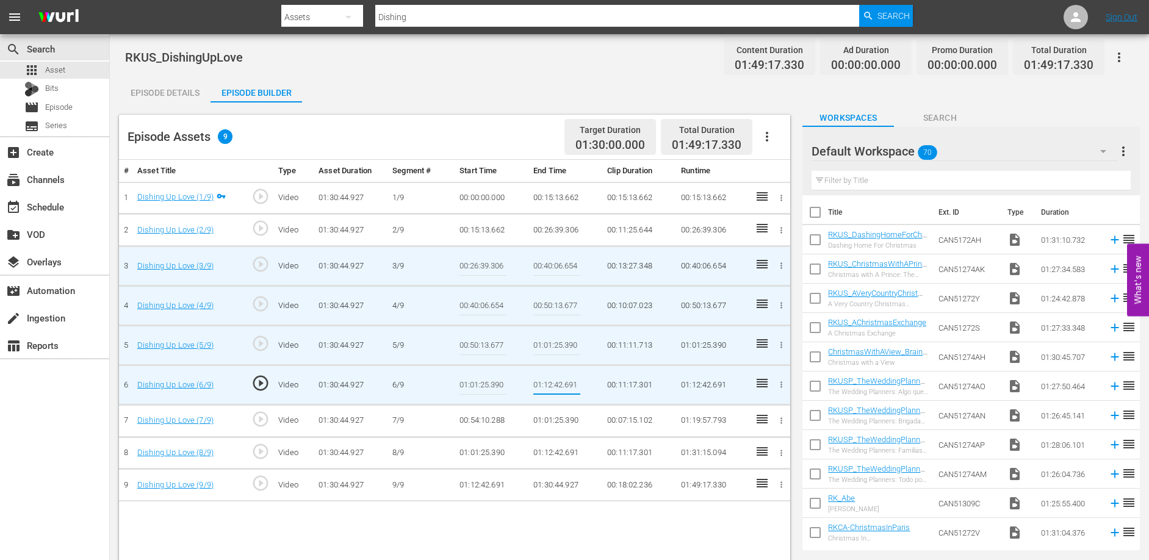
click at [488, 419] on td "00:54:10.288" at bounding box center [491, 420] width 74 height 32
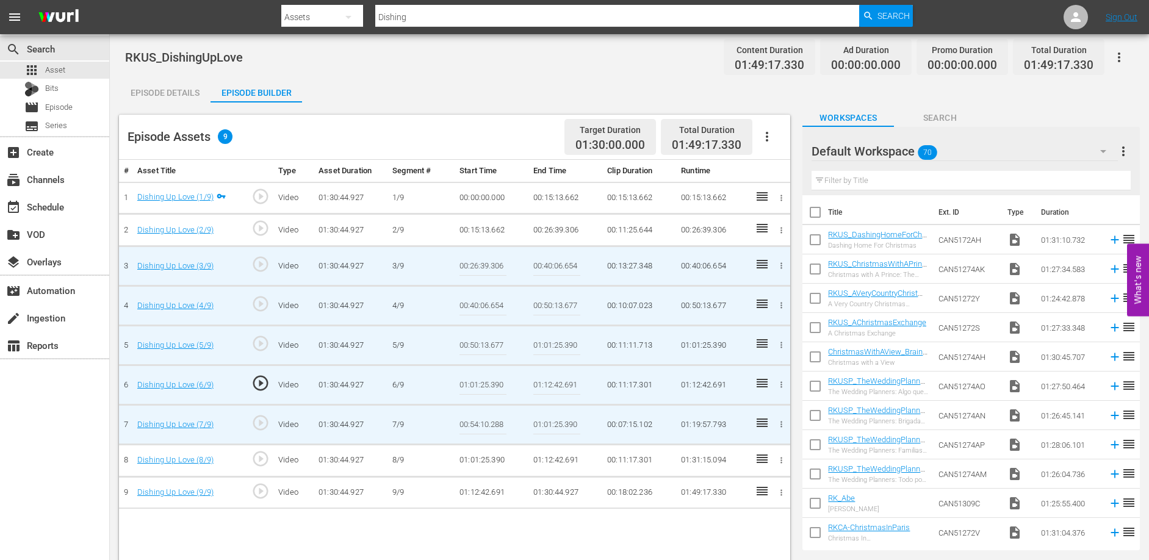
click at [777, 423] on icon "button" at bounding box center [780, 424] width 9 height 9
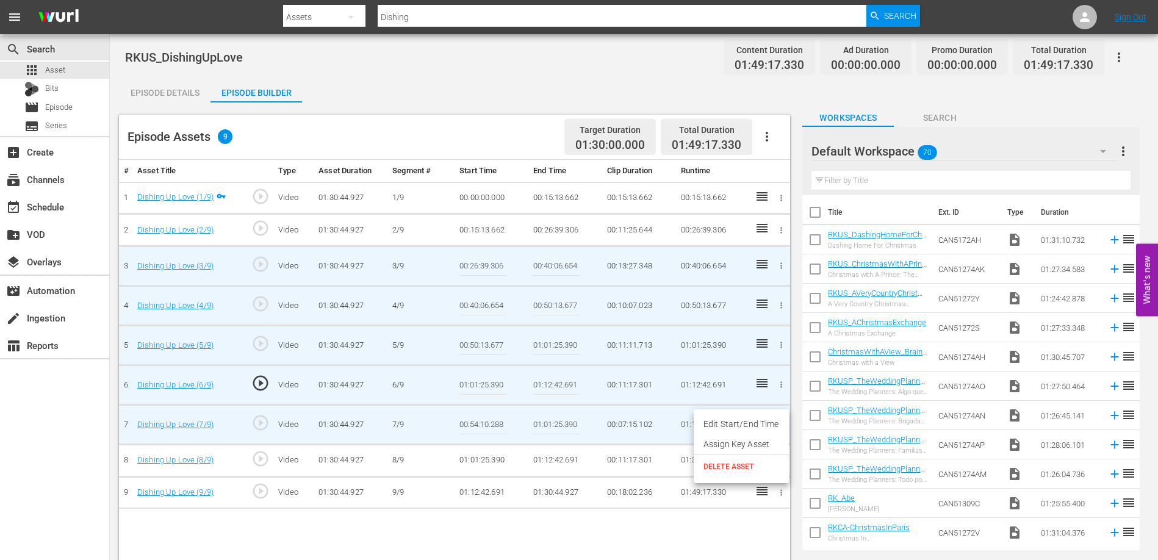
click at [740, 470] on span "DELETE ASSET" at bounding box center [741, 466] width 76 height 11
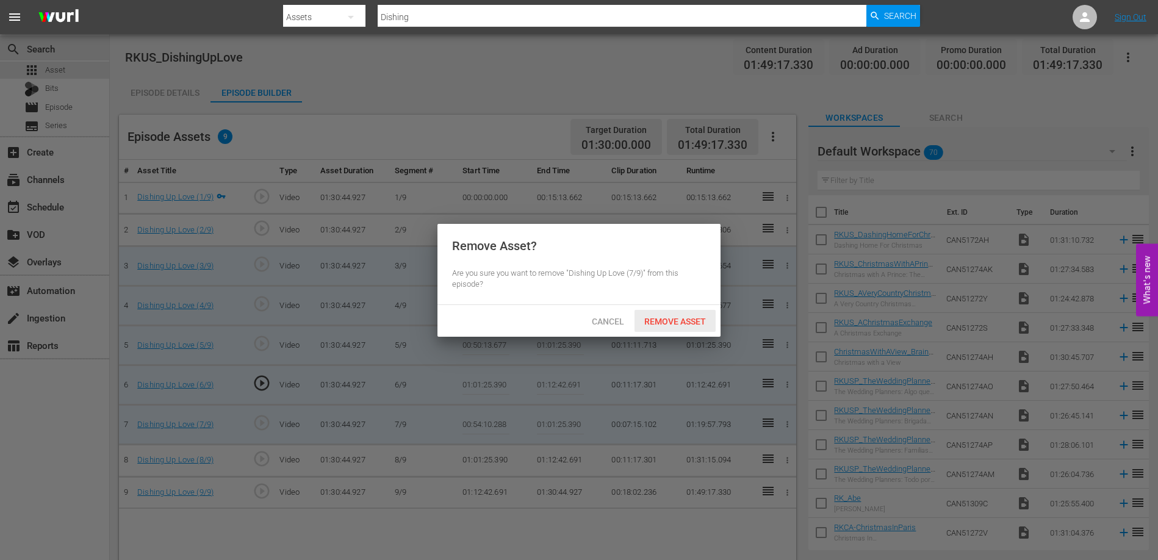
click at [684, 328] on div "Remove Asset" at bounding box center [674, 321] width 81 height 23
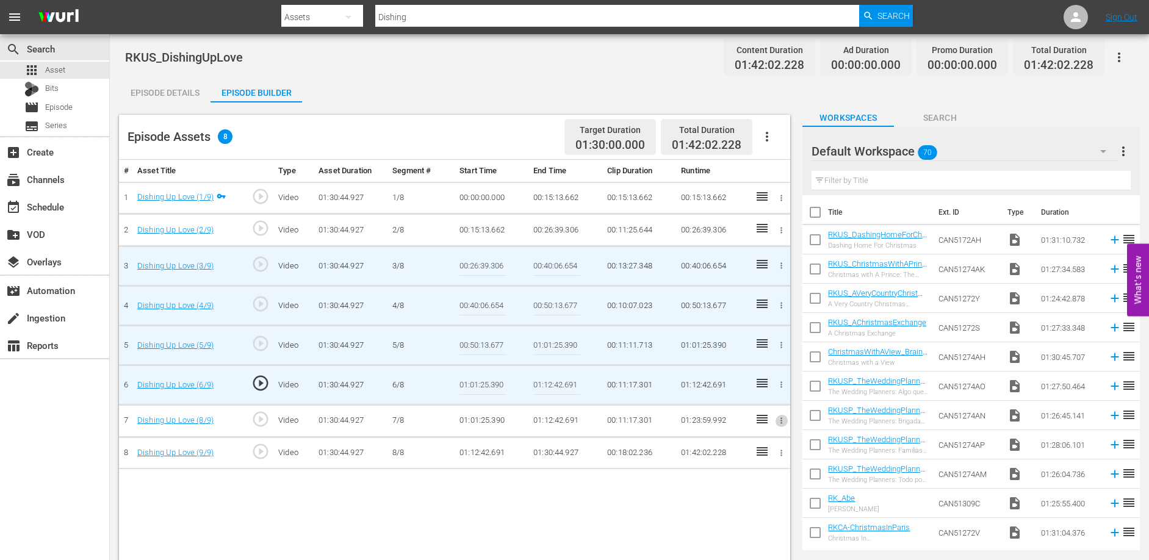
click at [780, 421] on icon "button" at bounding box center [780, 420] width 9 height 9
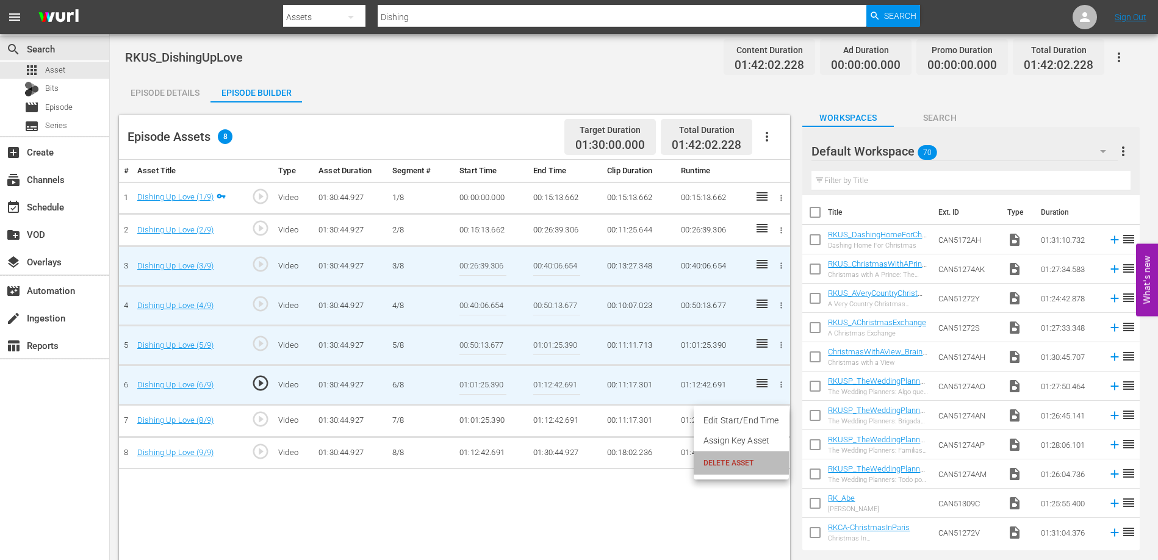
click at [747, 460] on span "DELETE ASSET" at bounding box center [741, 462] width 76 height 11
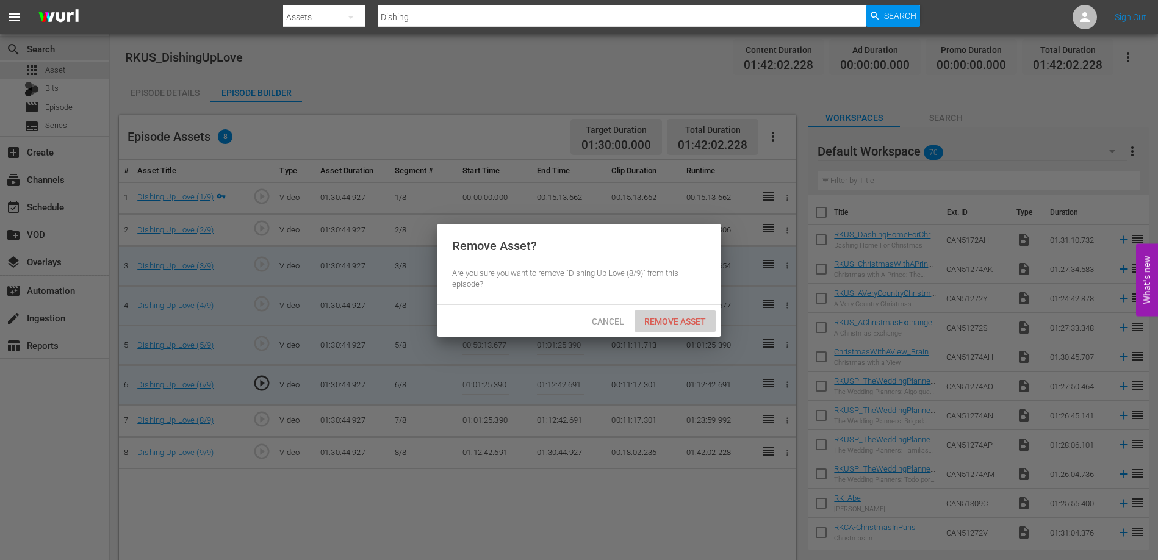
click at [681, 319] on span "Remove Asset" at bounding box center [674, 322] width 81 height 10
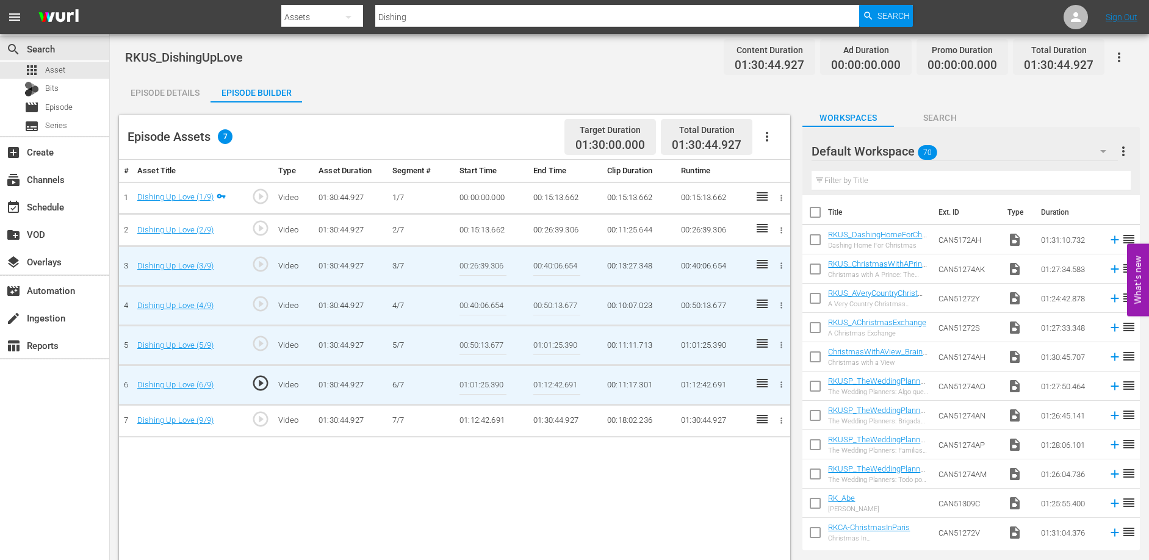
click at [487, 485] on div "# Asset Title Type Asset Duration Segment # Start Time End Time Clip Duration R…" at bounding box center [454, 394] width 671 height 468
click at [419, 486] on div "# Asset Title Type Asset Duration Segment # Start Time End Time Clip Duration R…" at bounding box center [454, 394] width 671 height 468
click at [389, 62] on div "RKUS_DishingUpLove Content Duration 01:30:44.927 Ad Duration 00:00:00.000 Promo…" at bounding box center [629, 56] width 1008 height 27
click at [154, 198] on link "Dishing Up Love (1/9)" at bounding box center [175, 196] width 76 height 9
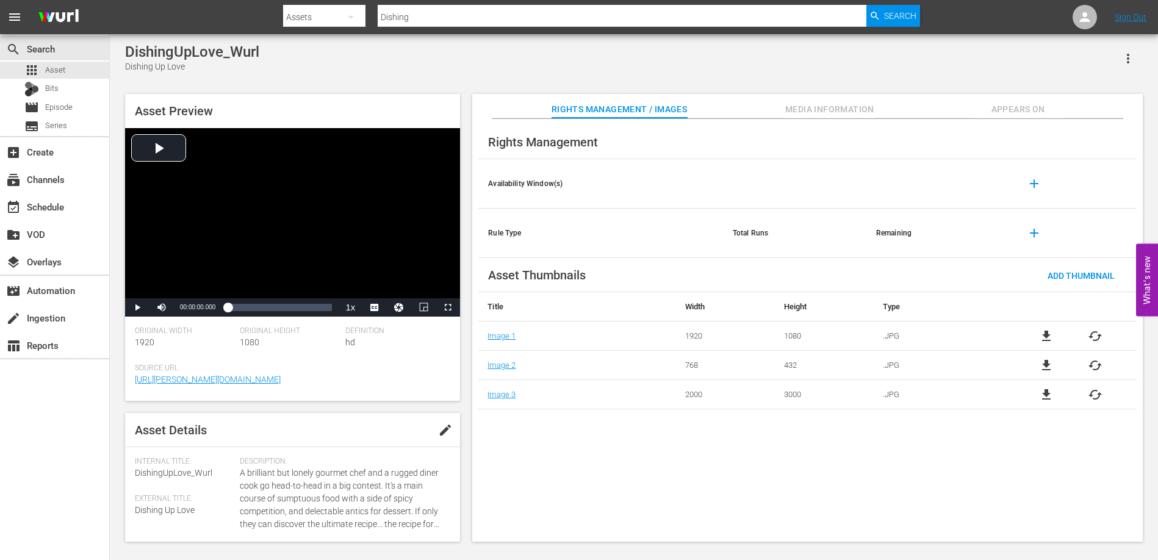
click at [1016, 106] on span "Appears On" at bounding box center [1017, 109] width 91 height 15
